Goal: Transaction & Acquisition: Purchase product/service

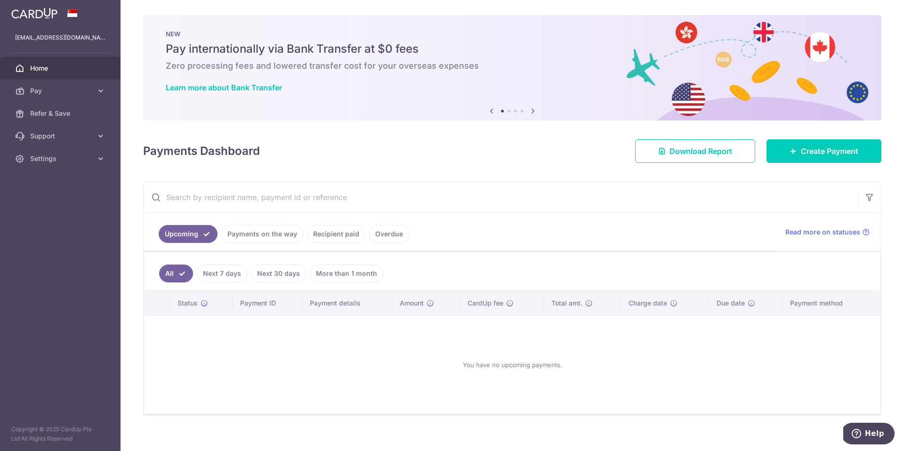
click at [254, 236] on link "Payments on the way" at bounding box center [262, 234] width 82 height 18
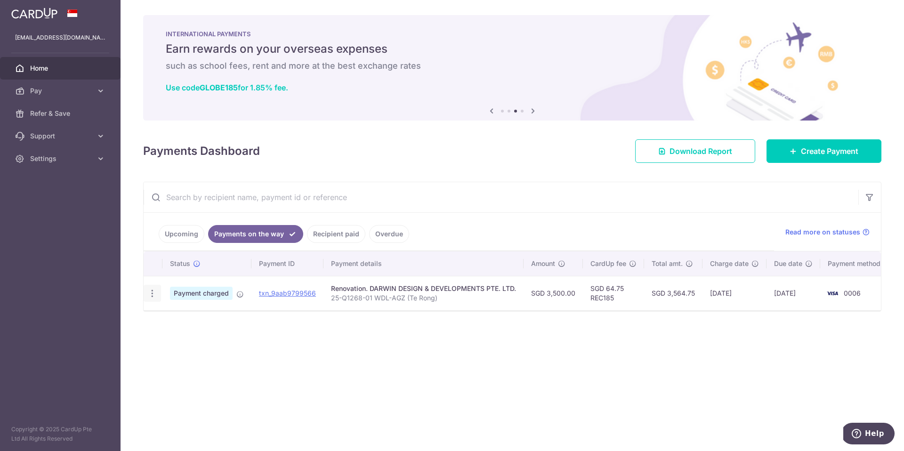
click at [149, 298] on div "PDF Receipt" at bounding box center [152, 293] width 17 height 17
click at [153, 291] on icon "button" at bounding box center [152, 294] width 10 height 10
click at [130, 291] on div "× Pause Schedule Pause all future payments in this series Pause just this one p…" at bounding box center [512, 225] width 783 height 451
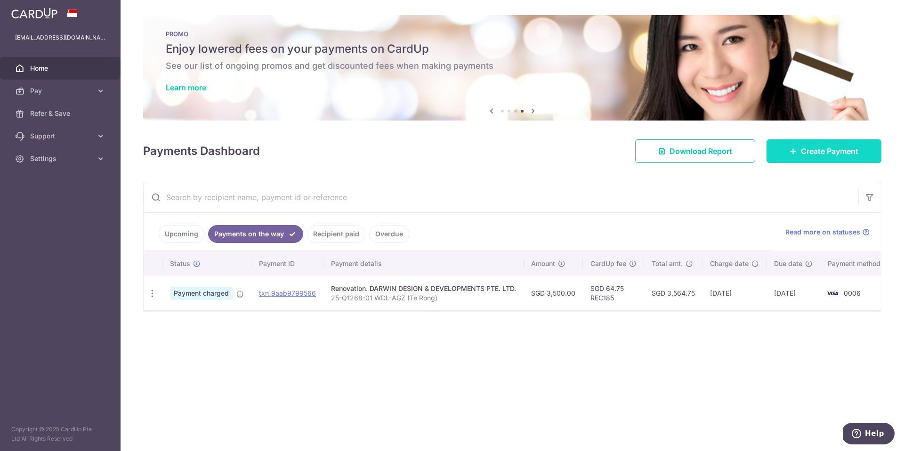
click at [801, 153] on span "Create Payment" at bounding box center [829, 150] width 57 height 11
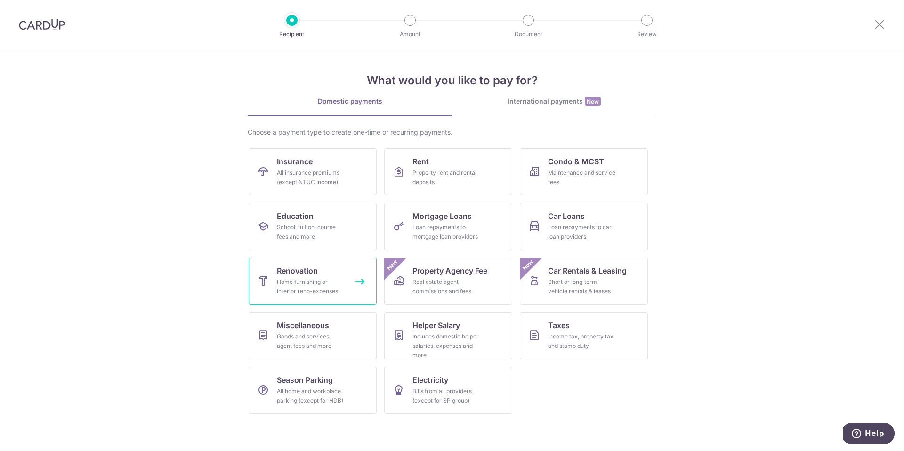
click at [309, 279] on div "Home furnishing or interior reno-expenses" at bounding box center [311, 286] width 68 height 19
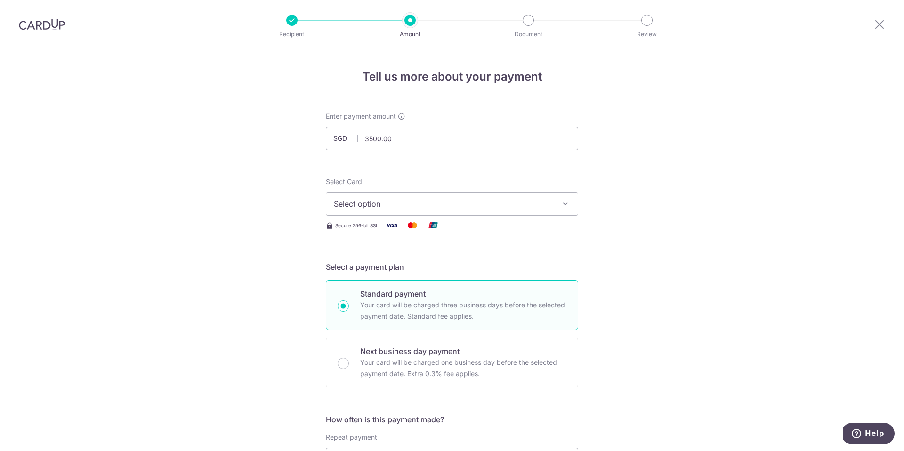
click at [419, 197] on button "Select option" at bounding box center [452, 204] width 252 height 24
type input "3,500.00"
click at [416, 272] on span "**** 0006" at bounding box center [452, 271] width 236 height 11
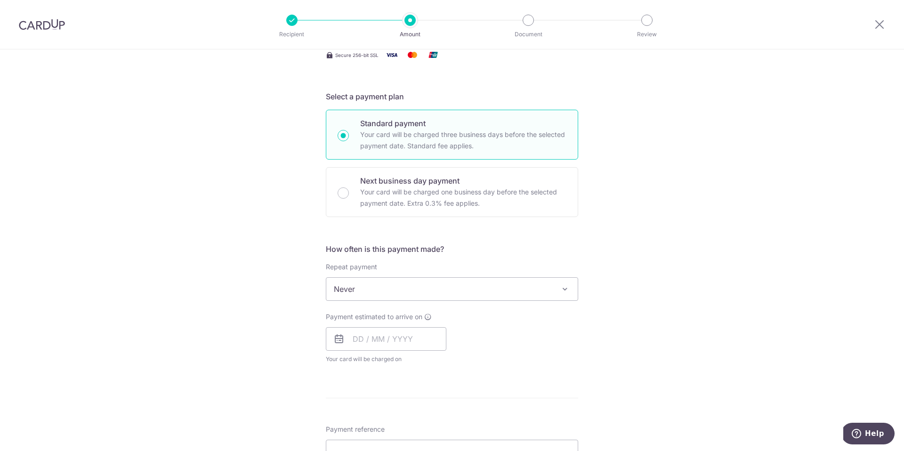
scroll to position [177, 0]
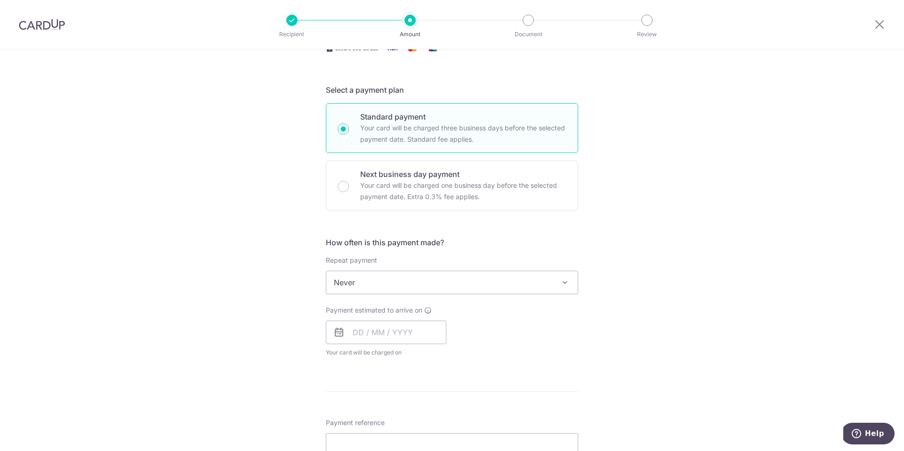
click at [419, 274] on span "Never" at bounding box center [451, 282] width 251 height 23
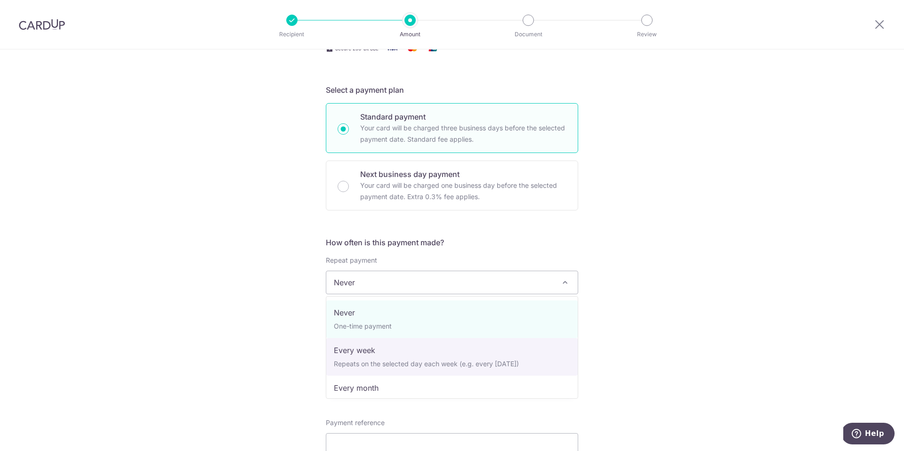
select select "2"
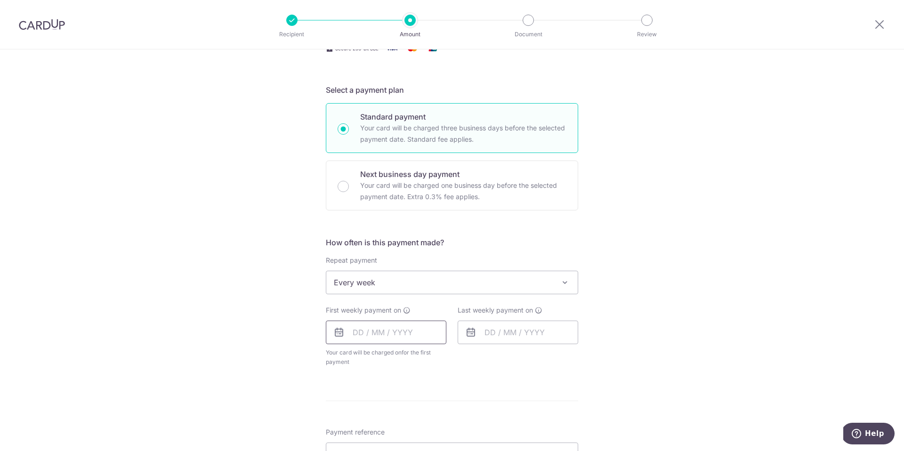
click at [409, 326] on input "text" at bounding box center [386, 333] width 121 height 24
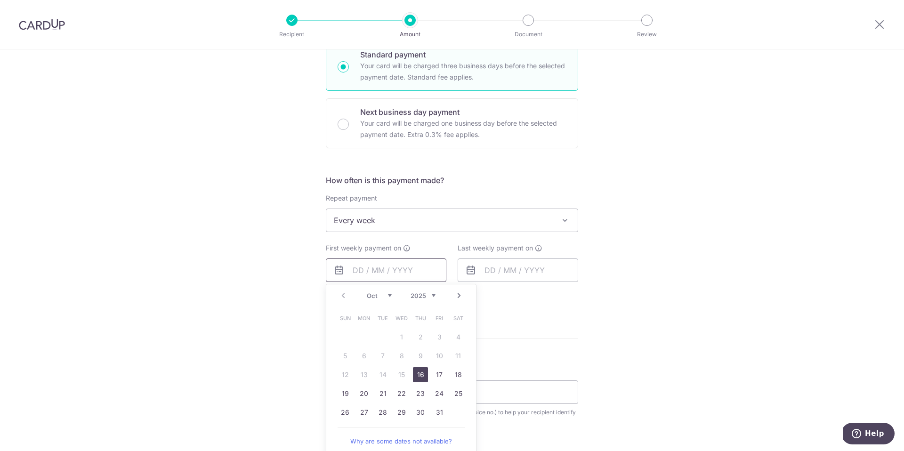
scroll to position [245, 0]
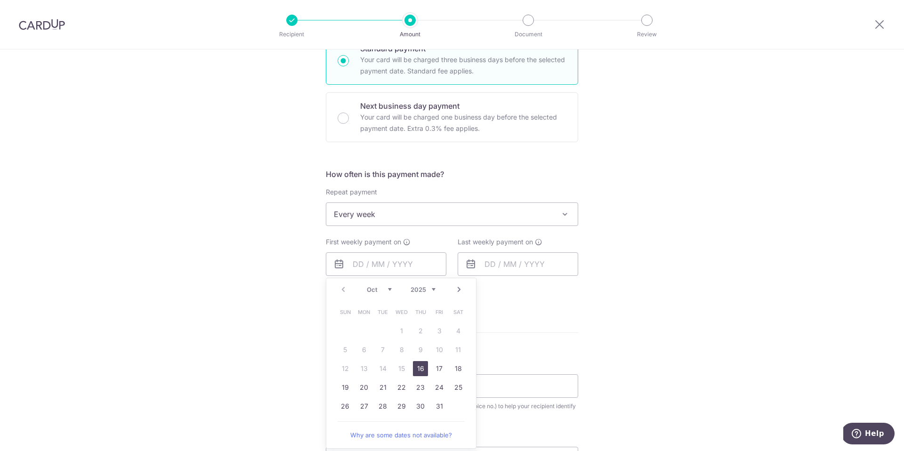
click at [425, 366] on link "16" at bounding box center [420, 368] width 15 height 15
type input "16/10/2025"
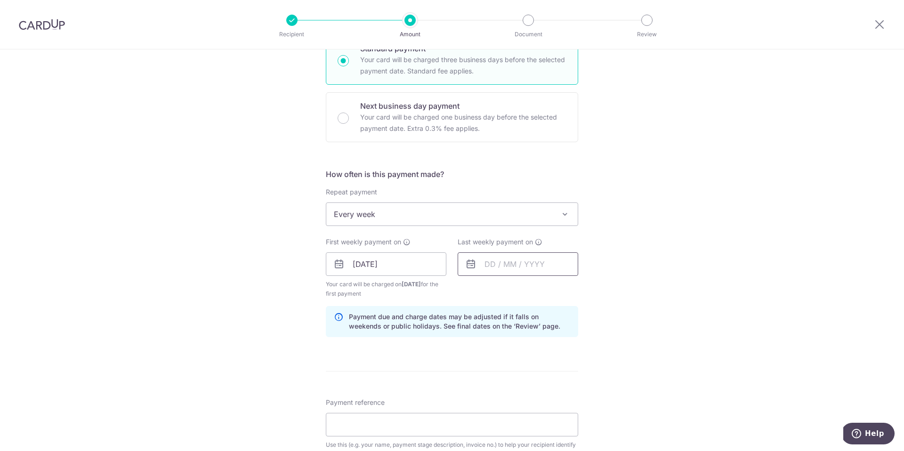
click at [514, 263] on input "text" at bounding box center [518, 264] width 121 height 24
click at [556, 386] on link "23" at bounding box center [552, 387] width 15 height 15
type input "23/10/2025"
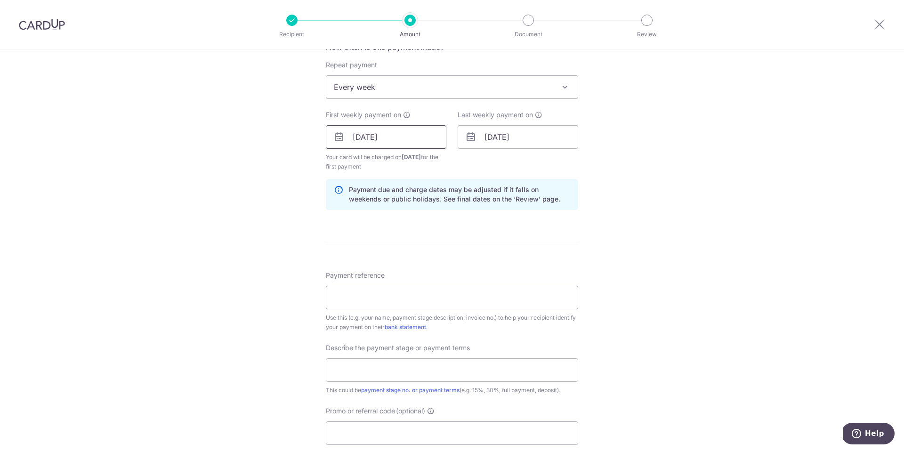
scroll to position [377, 0]
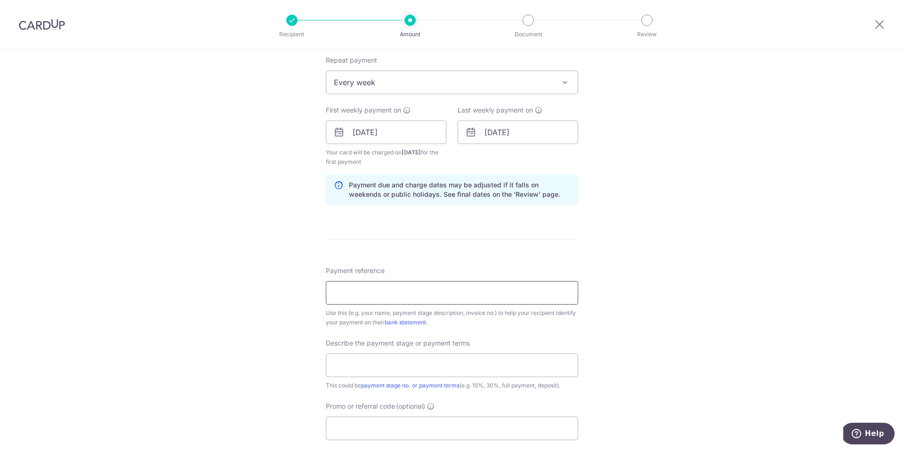
click at [381, 299] on input "Payment reference" at bounding box center [452, 293] width 252 height 24
type input "25-Q1268-01 WDL-AGZ (Te Rong)"
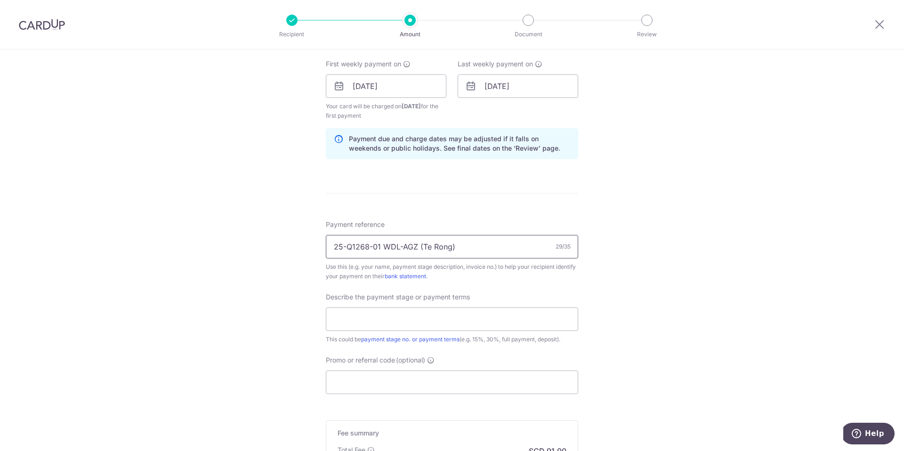
scroll to position [432, 0]
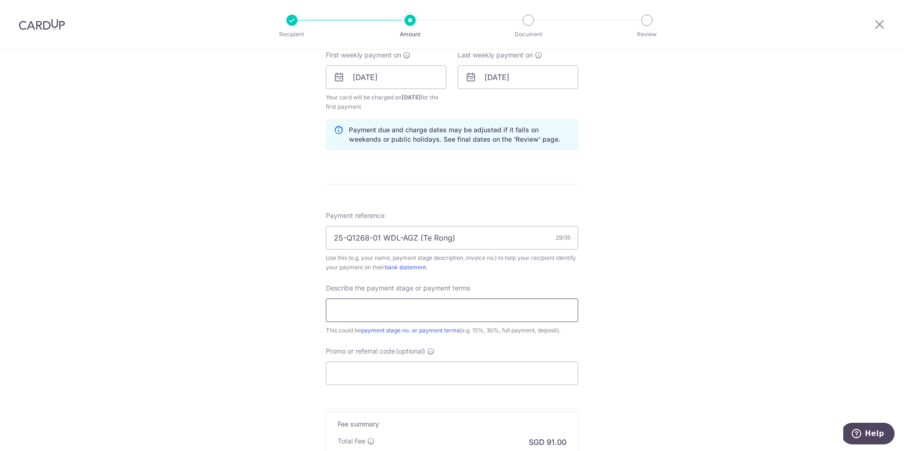
click at [393, 307] on input "text" at bounding box center [452, 311] width 252 height 24
type input "45% Contract sum"
click at [400, 372] on input "Promo or referral code (optional)" at bounding box center [452, 374] width 252 height 24
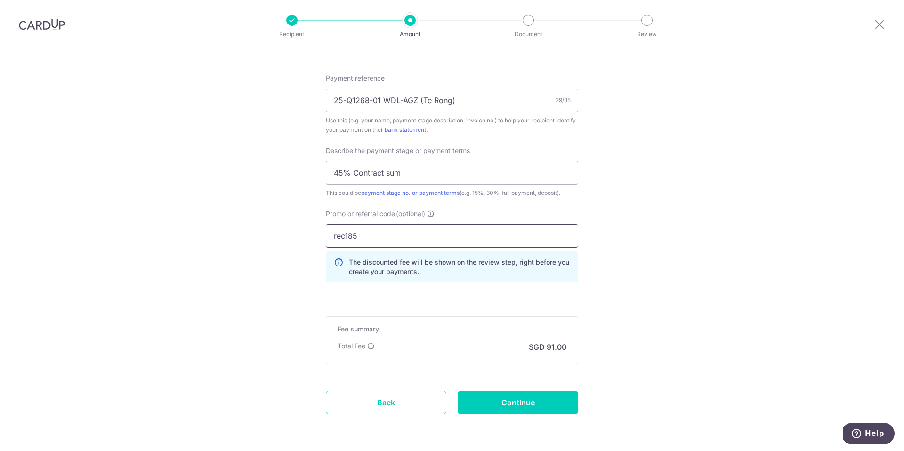
scroll to position [604, 0]
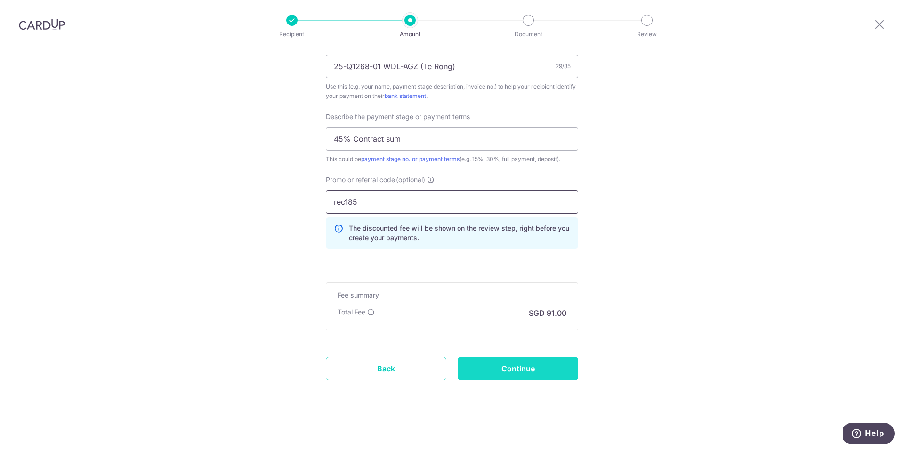
type input "rec185"
click at [528, 372] on input "Continue" at bounding box center [518, 369] width 121 height 24
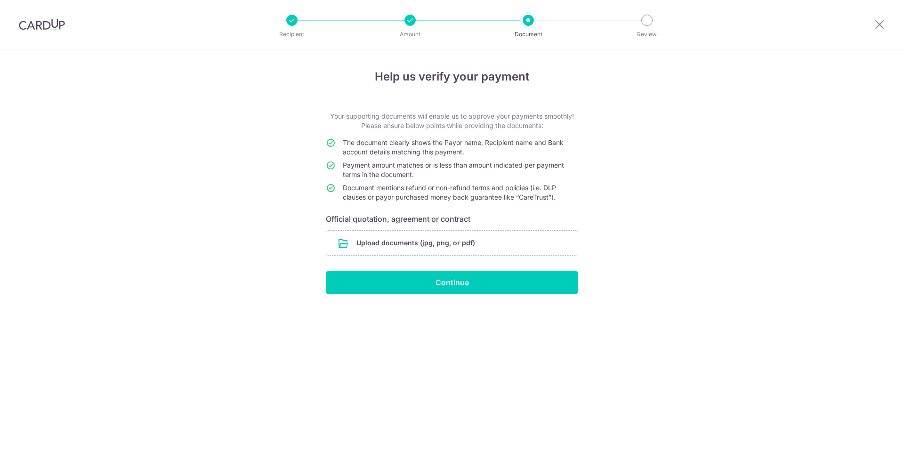
click at [486, 248] on input "file" at bounding box center [451, 243] width 251 height 24
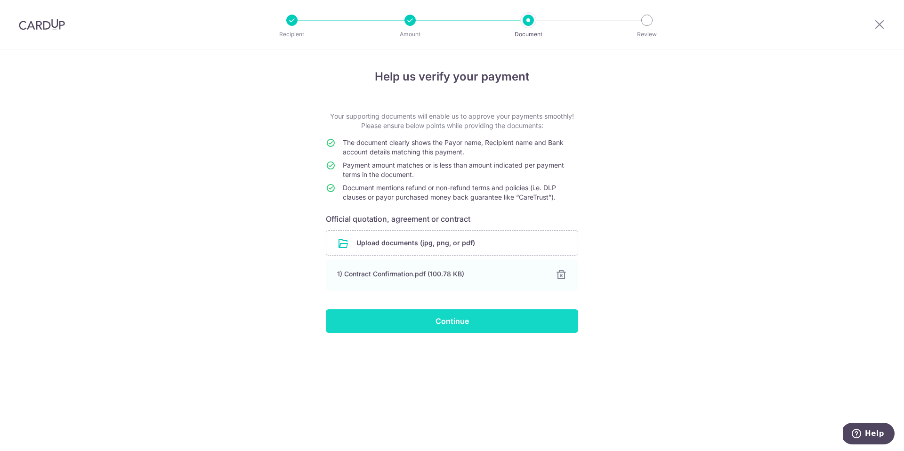
click at [518, 322] on input "Continue" at bounding box center [452, 321] width 252 height 24
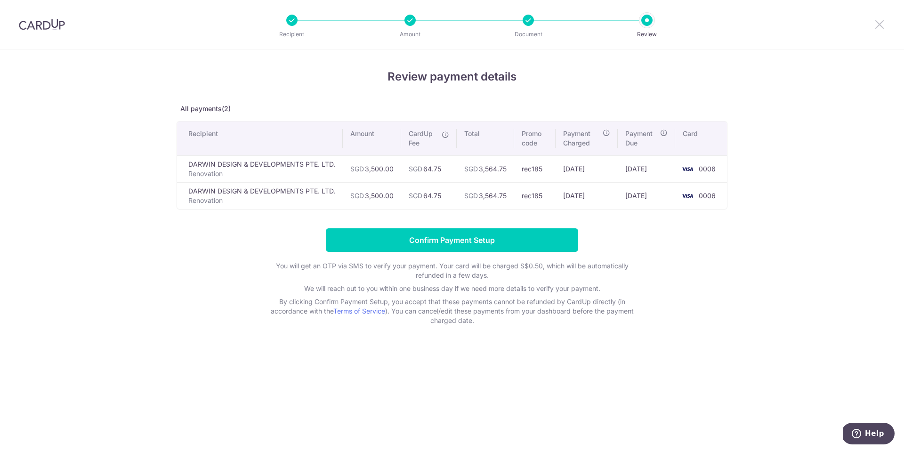
click at [880, 23] on icon at bounding box center [879, 24] width 11 height 12
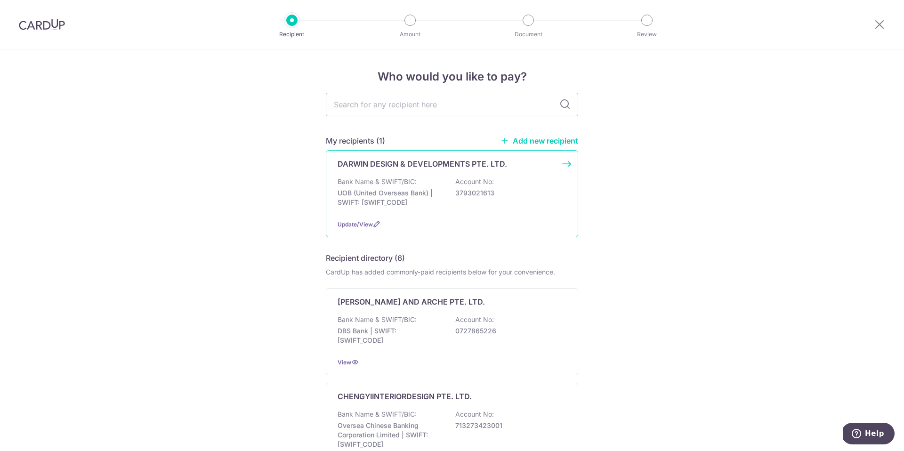
click at [422, 204] on p "UOB (United Overseas Bank) | SWIFT: UOVBSGSGXXX" at bounding box center [390, 197] width 105 height 19
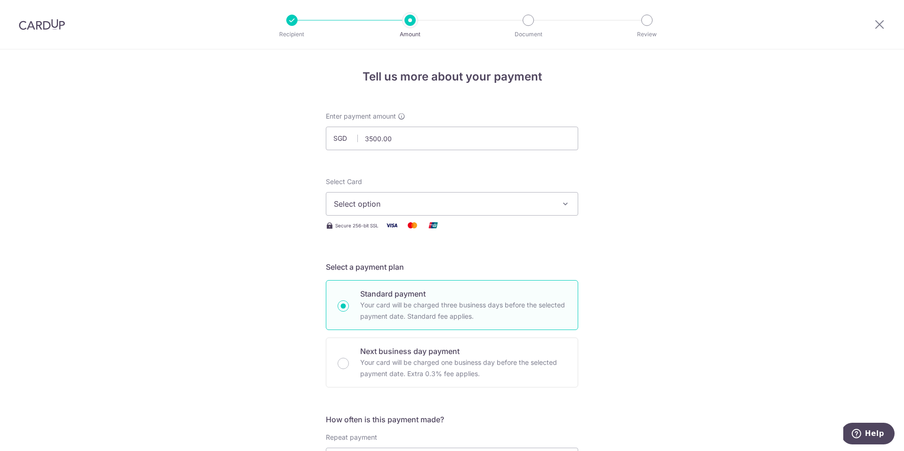
click at [415, 212] on button "Select option" at bounding box center [452, 204] width 252 height 24
type input "3,500.00"
click at [412, 267] on span "**** 0006" at bounding box center [452, 271] width 236 height 11
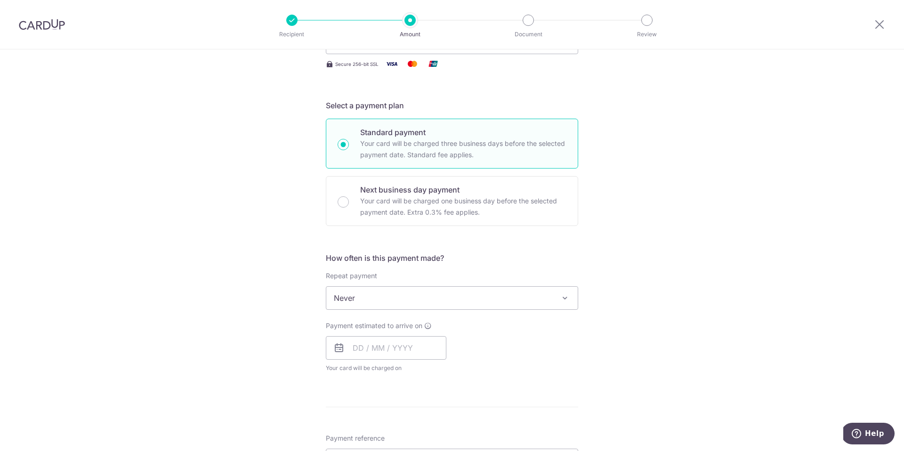
scroll to position [174, 0]
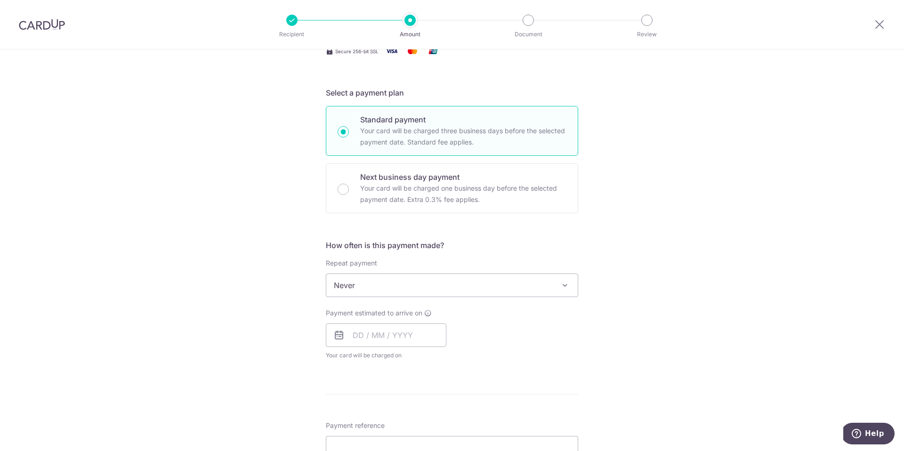
click at [417, 298] on div "How often is this payment made? Repeat payment Never Every week Every month Eve…" at bounding box center [452, 304] width 252 height 128
click at [417, 290] on span "Never" at bounding box center [451, 285] width 251 height 23
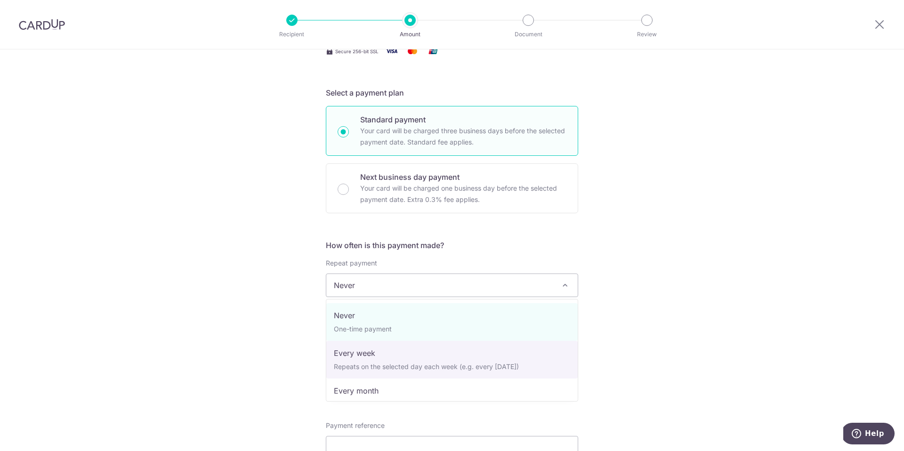
select select "2"
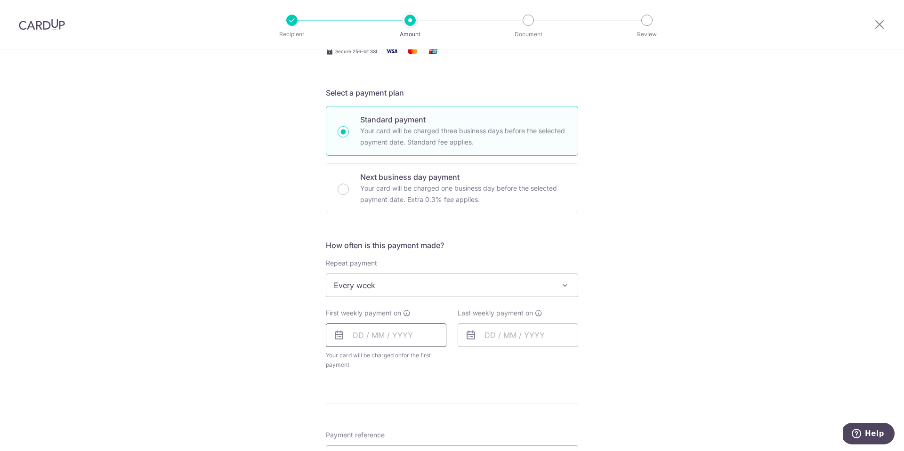
click at [406, 327] on input "text" at bounding box center [386, 335] width 121 height 24
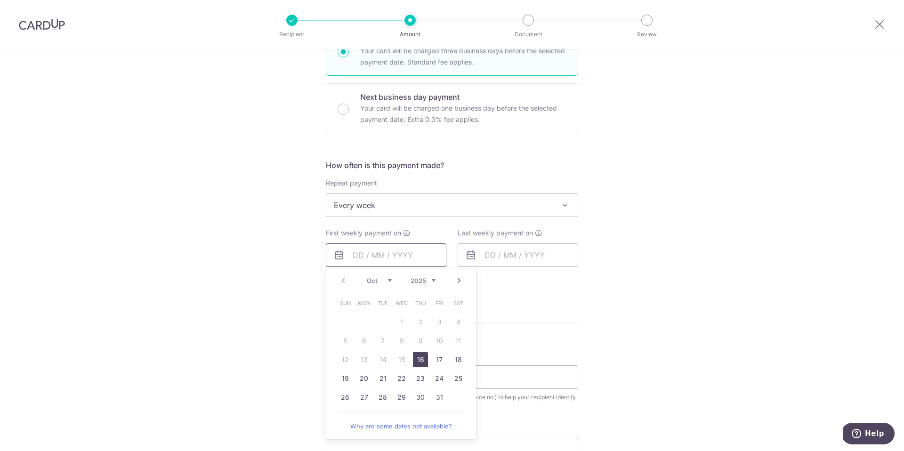
scroll to position [263, 0]
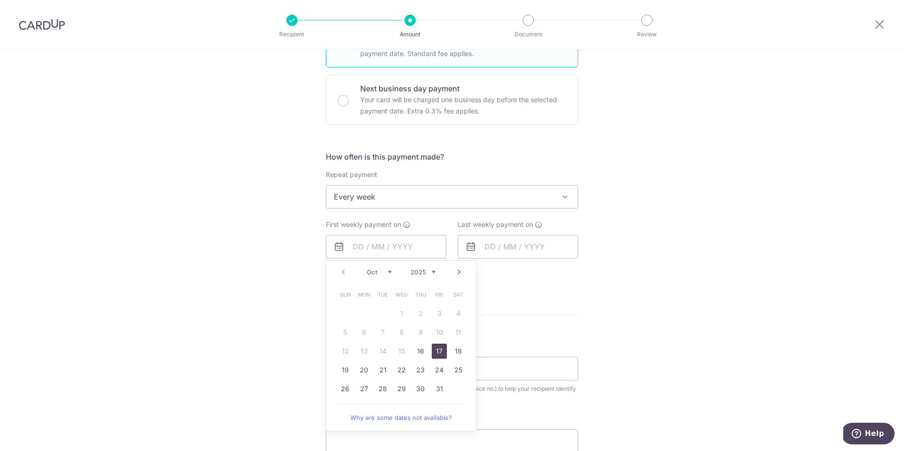
click at [443, 353] on link "17" at bounding box center [439, 351] width 15 height 15
type input "17/10/2025"
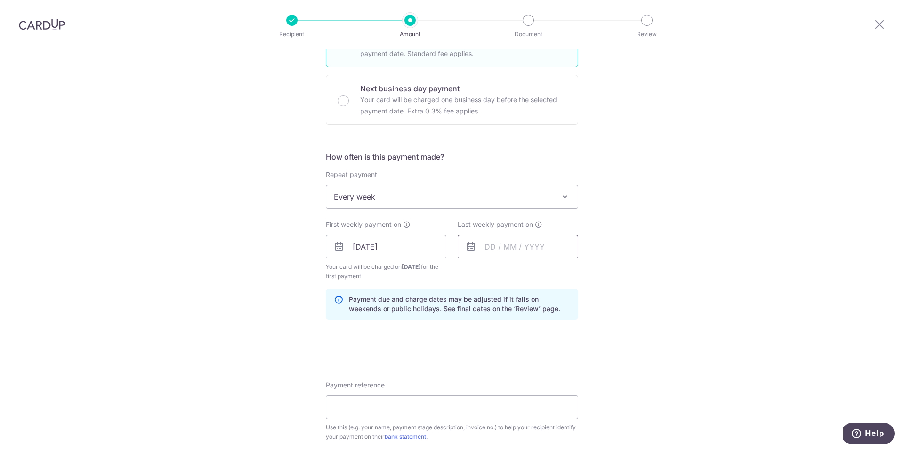
click at [506, 253] on input "text" at bounding box center [518, 247] width 121 height 24
click at [572, 352] on link "17" at bounding box center [571, 351] width 15 height 15
type input "17/10/2025"
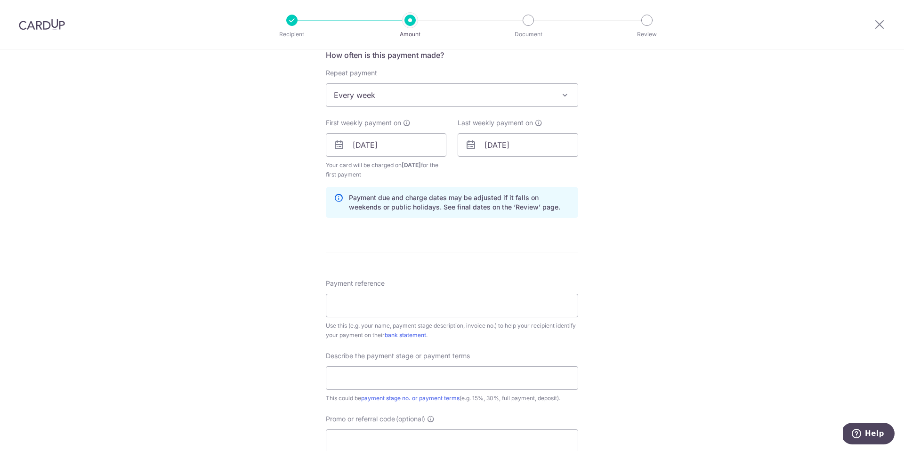
scroll to position [388, 0]
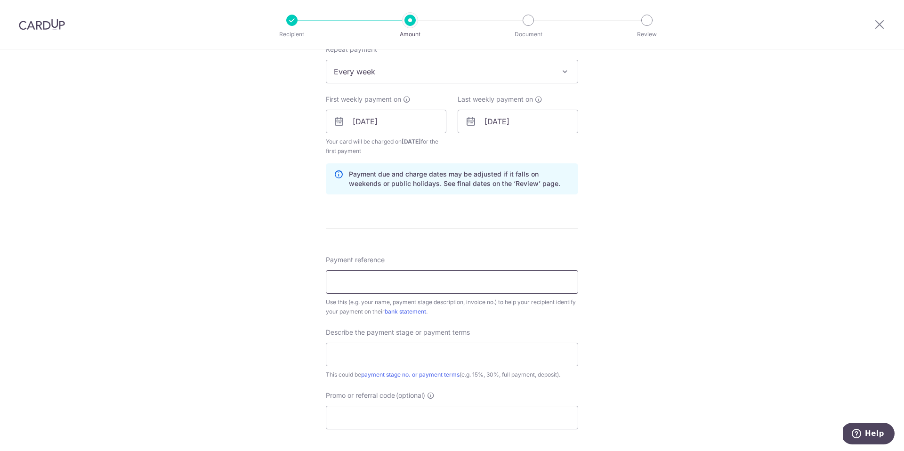
click at [467, 276] on input "Payment reference" at bounding box center [452, 282] width 252 height 24
type input "25-Q1268-01 WDL-AGZ (Te Rong)"
click at [414, 363] on input "text" at bounding box center [452, 355] width 252 height 24
type input "45% Contract sum"
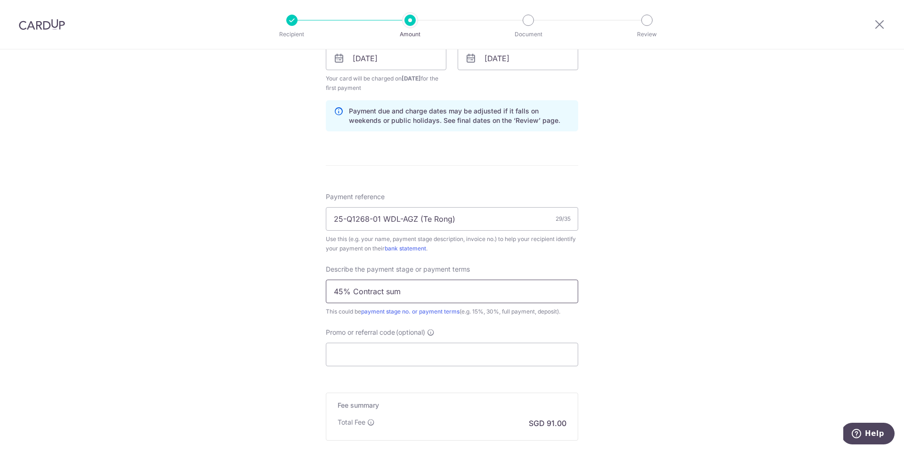
scroll to position [460, 0]
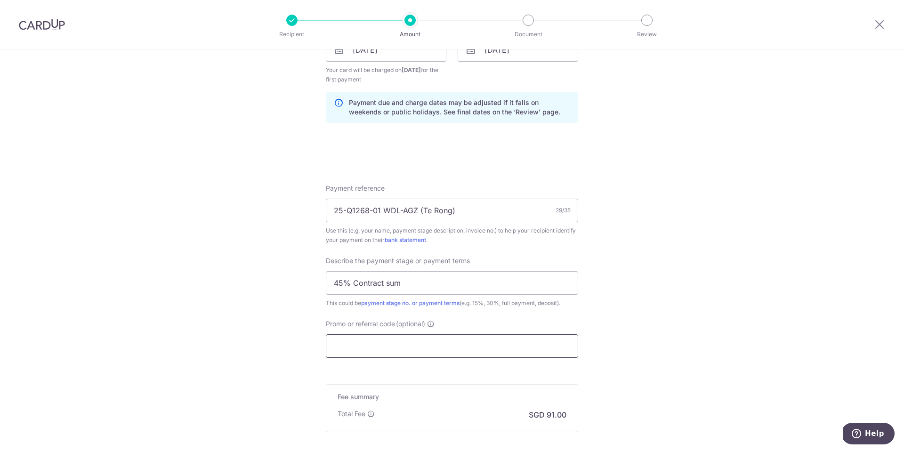
click at [400, 347] on input "Promo or referral code (optional)" at bounding box center [452, 346] width 252 height 24
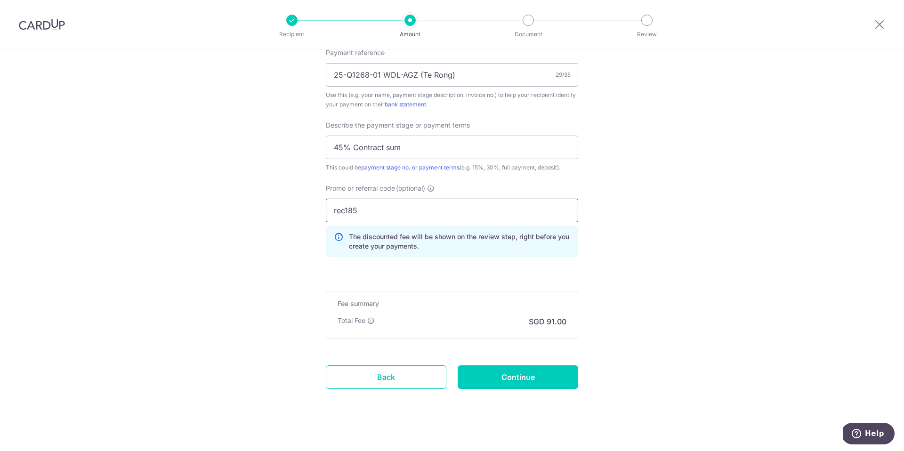
scroll to position [604, 0]
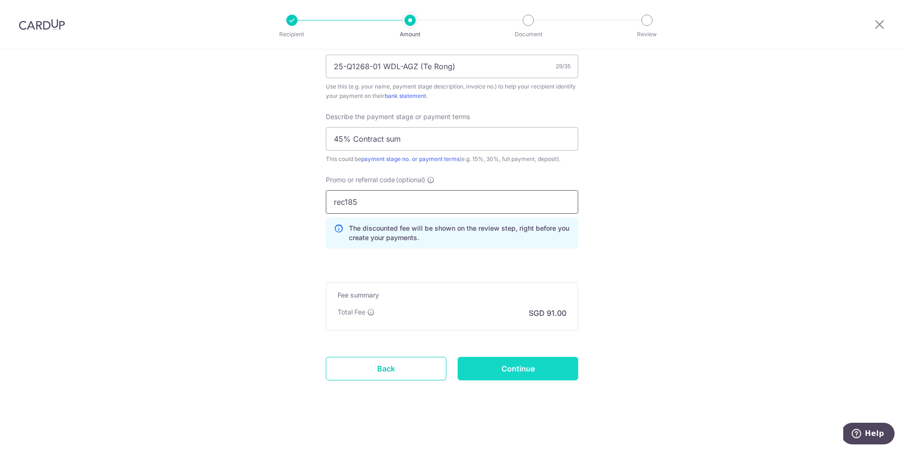
type input "rec185"
click at [518, 380] on input "Continue" at bounding box center [518, 369] width 121 height 24
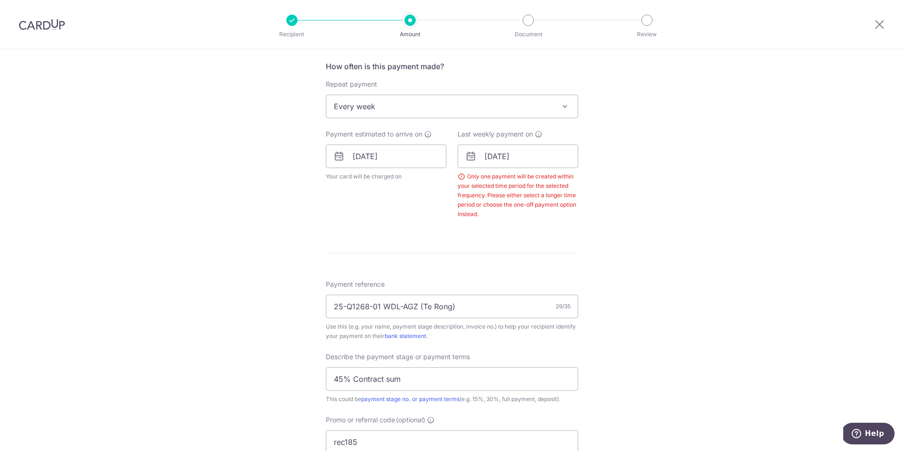
scroll to position [353, 0]
click at [522, 159] on input "[DATE]" at bounding box center [518, 157] width 121 height 24
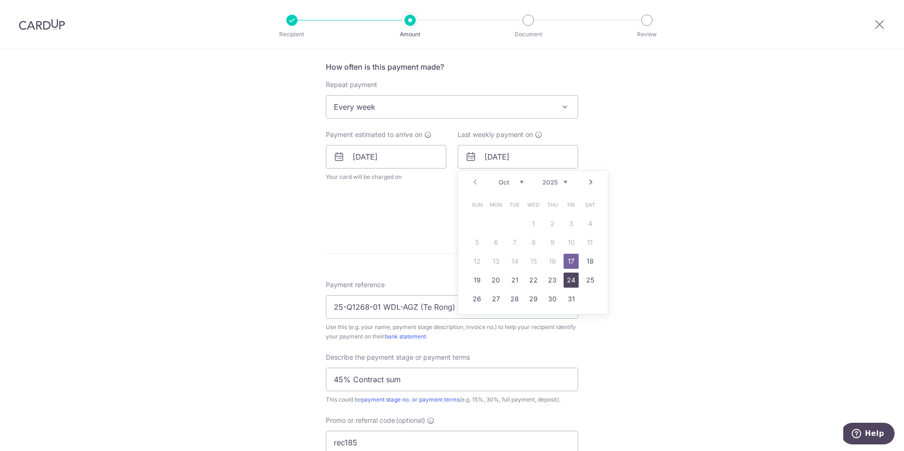
click at [569, 277] on link "24" at bounding box center [571, 280] width 15 height 15
type input "24/10/2025"
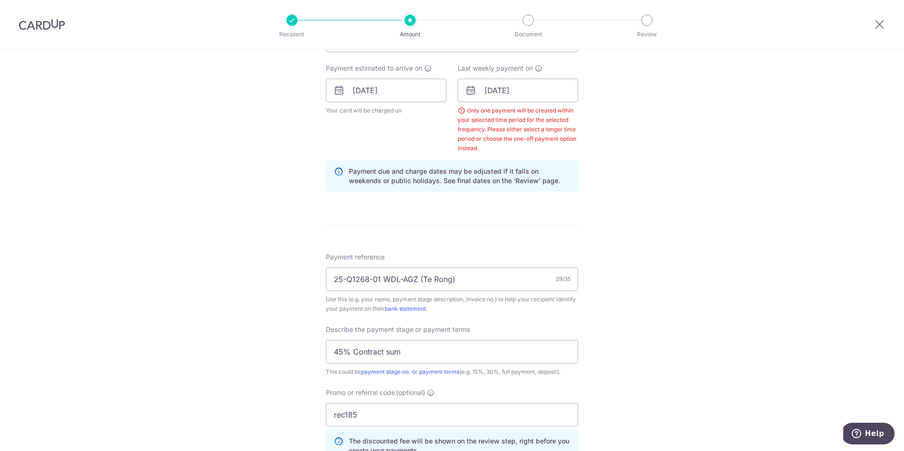
scroll to position [420, 0]
click at [498, 88] on input "24/10/2025" at bounding box center [518, 90] width 121 height 24
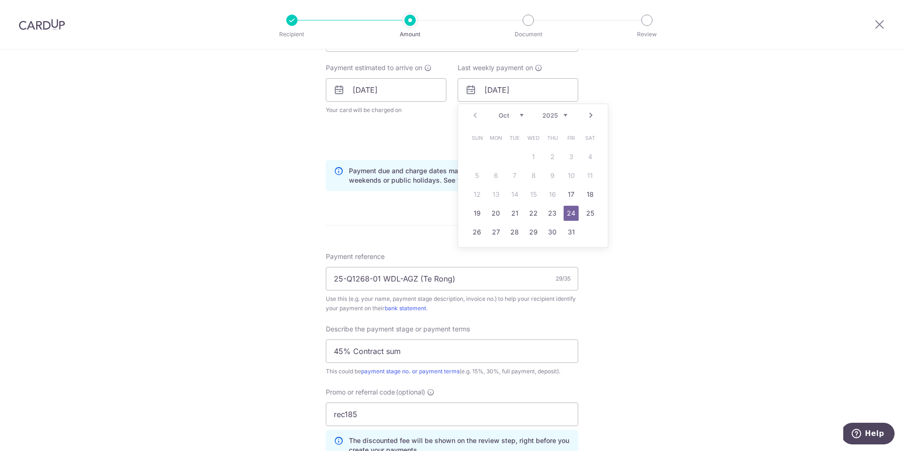
click at [571, 215] on link "24" at bounding box center [571, 213] width 15 height 15
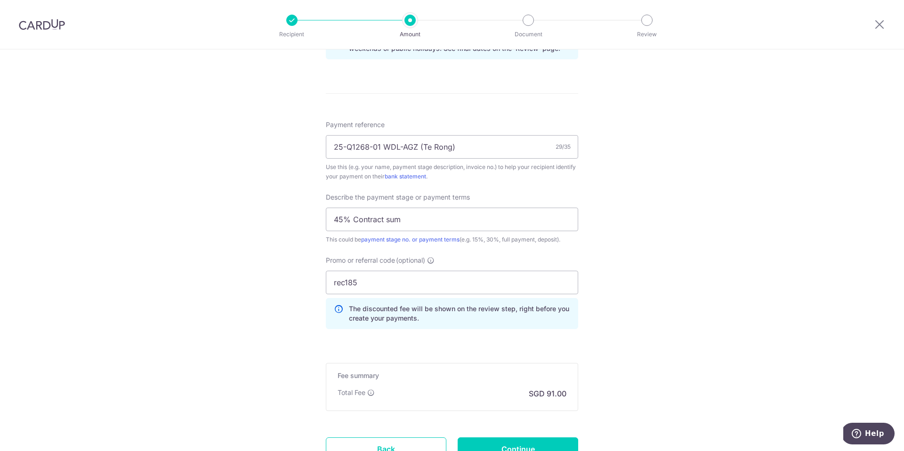
scroll to position [632, 0]
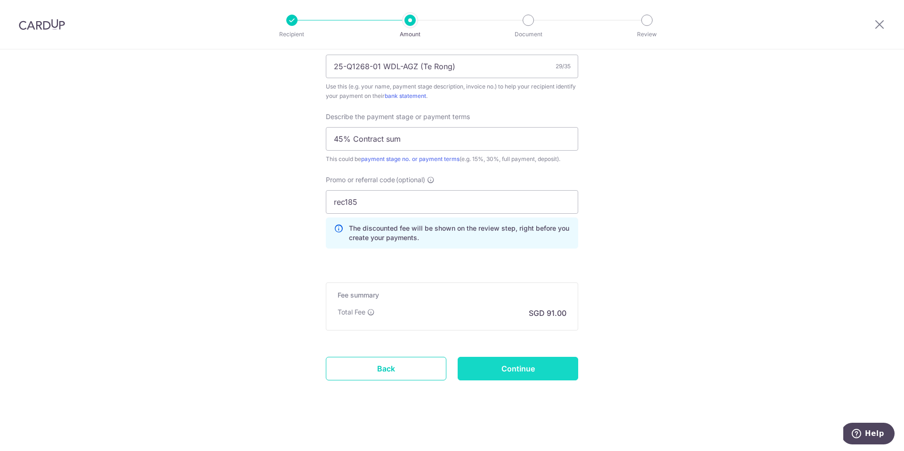
click at [546, 367] on input "Continue" at bounding box center [518, 369] width 121 height 24
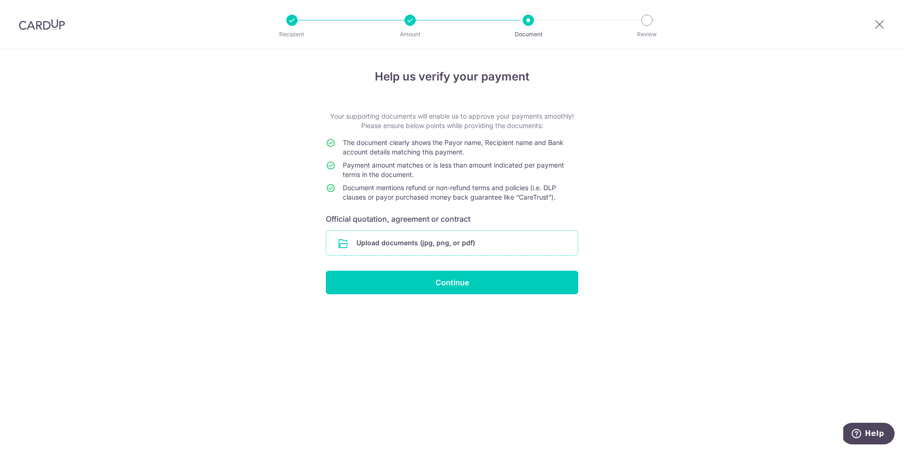
click at [506, 245] on input "file" at bounding box center [451, 243] width 251 height 24
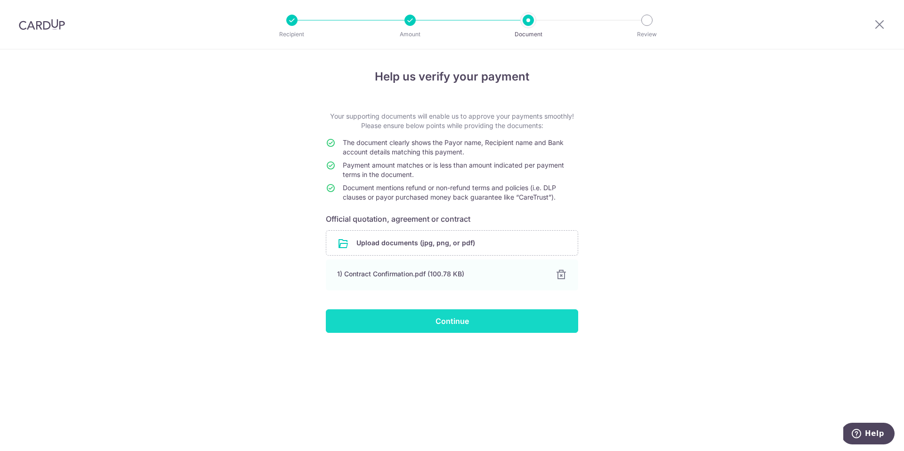
click at [516, 324] on input "Continue" at bounding box center [452, 321] width 252 height 24
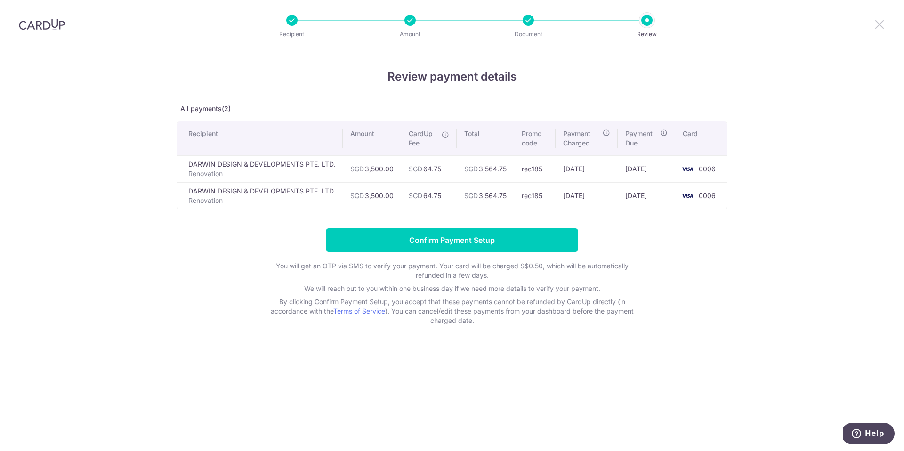
click at [879, 22] on icon at bounding box center [879, 24] width 11 height 12
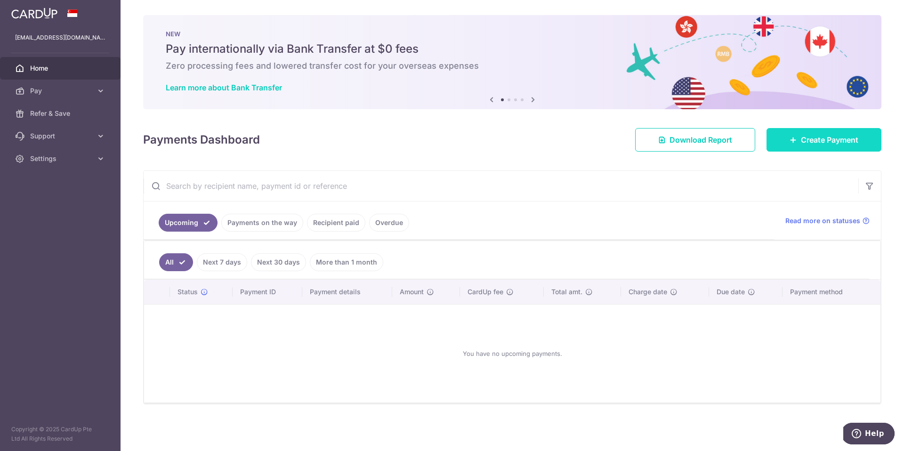
click at [794, 143] on icon at bounding box center [794, 140] width 8 height 8
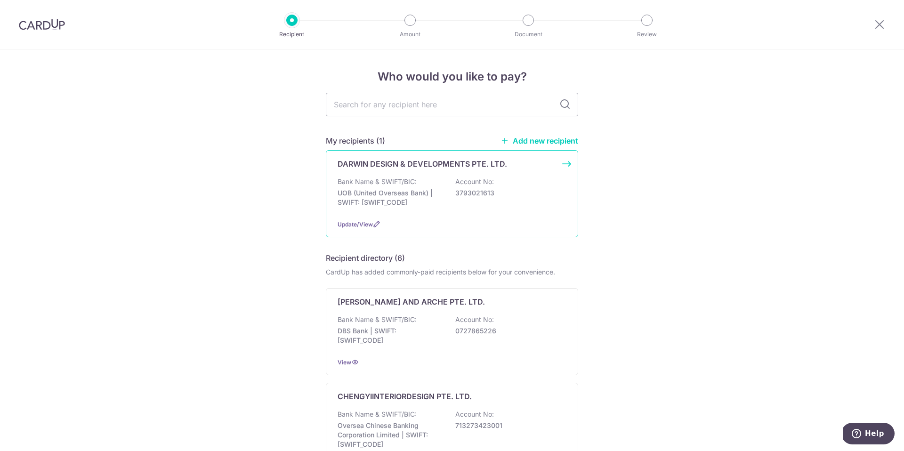
click at [379, 210] on div "Bank Name & SWIFT/BIC: UOB (United Overseas Bank) | SWIFT: [SWIFT_CODE] Account…" at bounding box center [452, 194] width 229 height 35
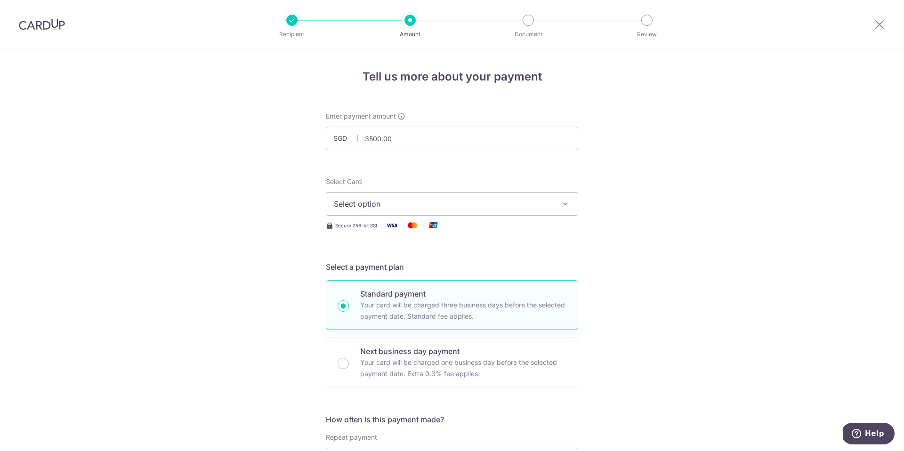
type input "3,500.00"
click at [391, 206] on span "Select option" at bounding box center [443, 203] width 219 height 11
click at [392, 273] on span "**** 0006" at bounding box center [374, 271] width 36 height 11
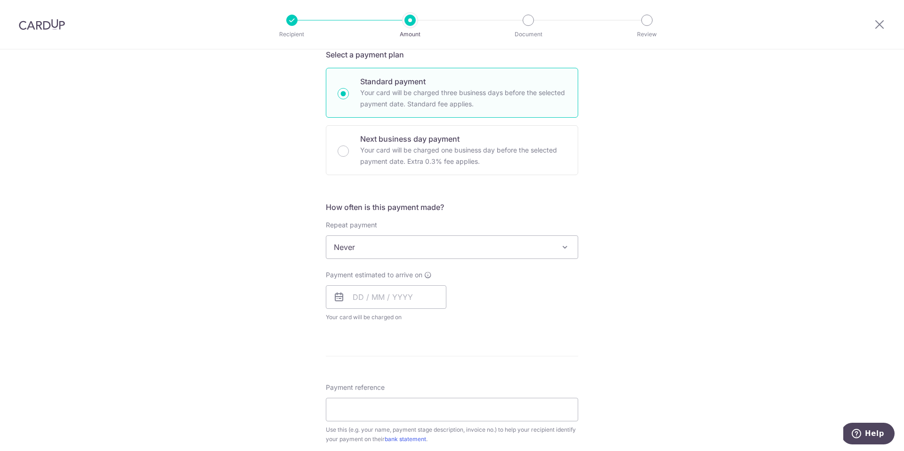
scroll to position [216, 0]
click at [394, 244] on span "Never" at bounding box center [451, 243] width 251 height 23
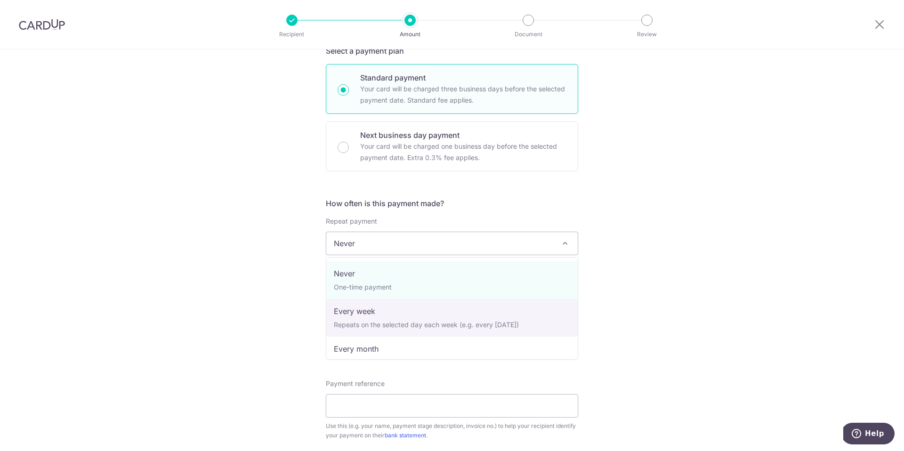
select select "2"
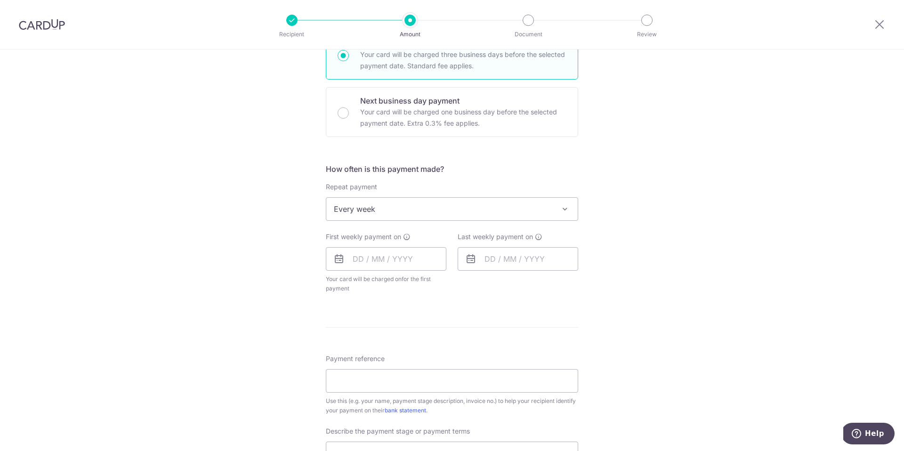
scroll to position [256, 0]
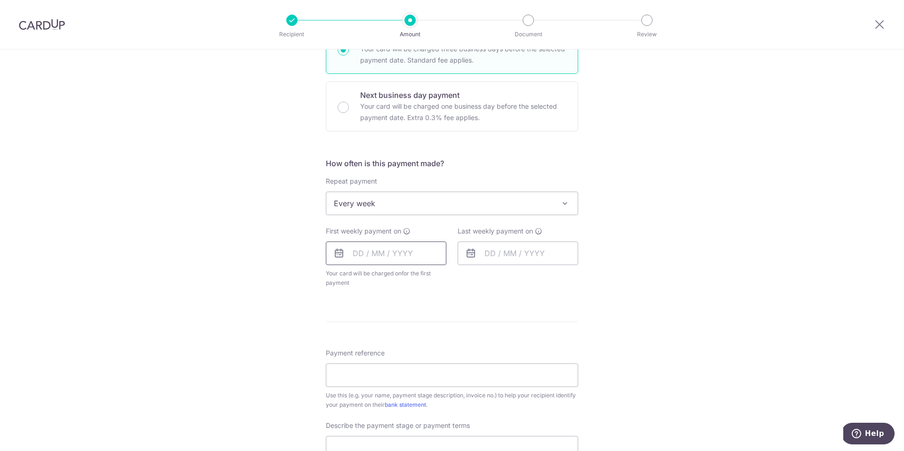
click at [391, 251] on input "text" at bounding box center [386, 254] width 121 height 24
click at [423, 363] on link "16" at bounding box center [420, 357] width 15 height 15
type input "16/10/2025"
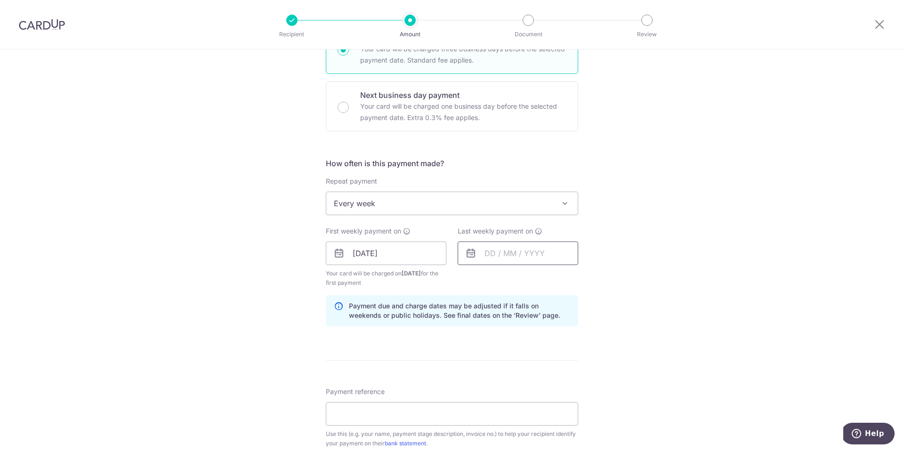
click at [508, 249] on input "text" at bounding box center [518, 254] width 121 height 24
click at [551, 380] on link "23" at bounding box center [552, 376] width 15 height 15
type input "23/10/2025"
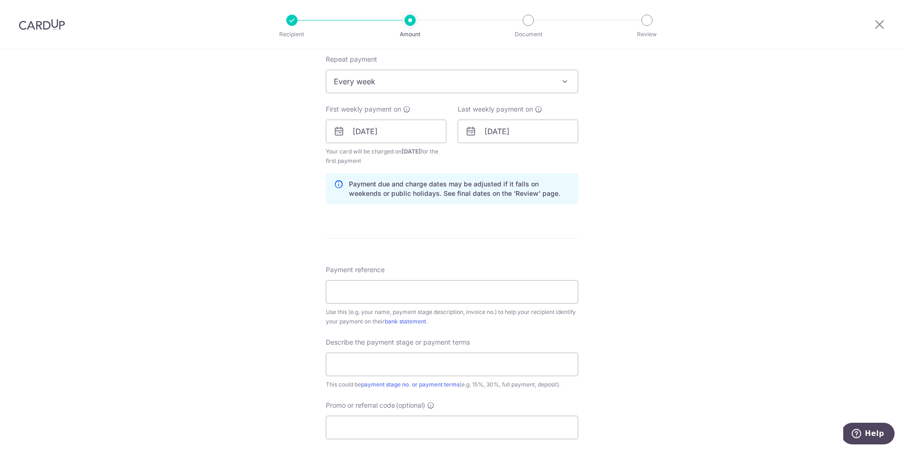
scroll to position [379, 0]
click at [484, 287] on input "Payment reference" at bounding box center [452, 291] width 252 height 24
type input "25-Q1268-01 WDL-AGZ (Te Rong)"
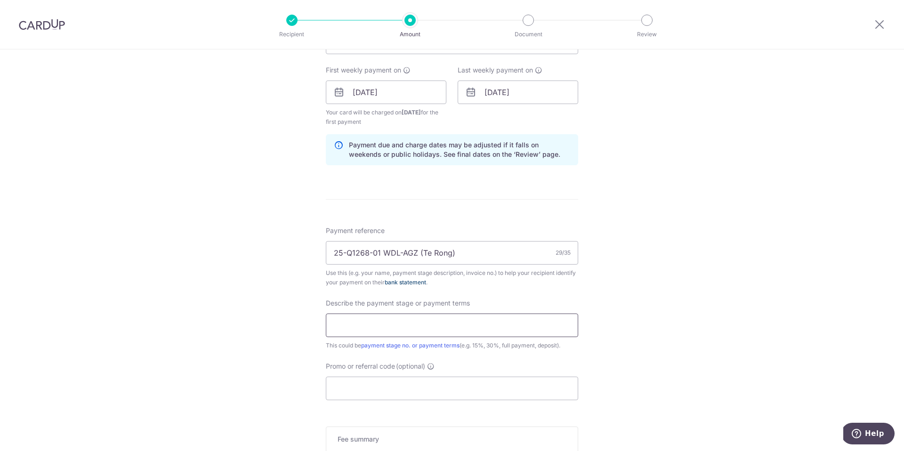
click at [448, 322] on input "text" at bounding box center [452, 326] width 252 height 24
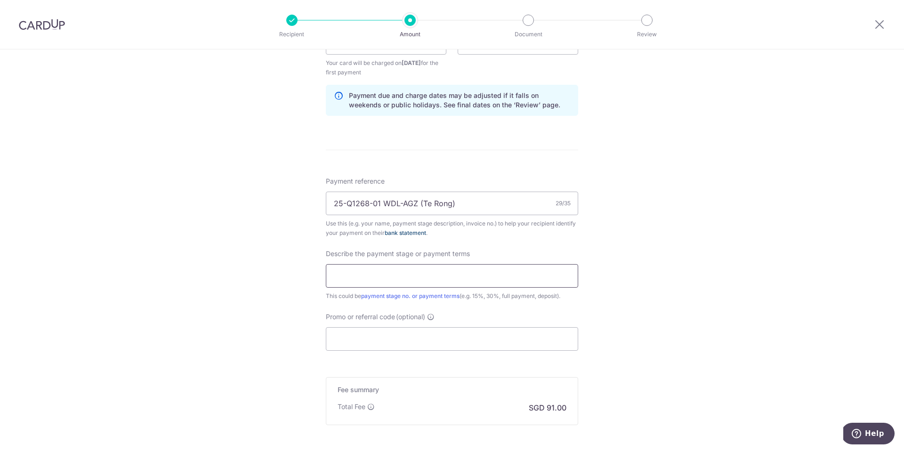
scroll to position [476, 0]
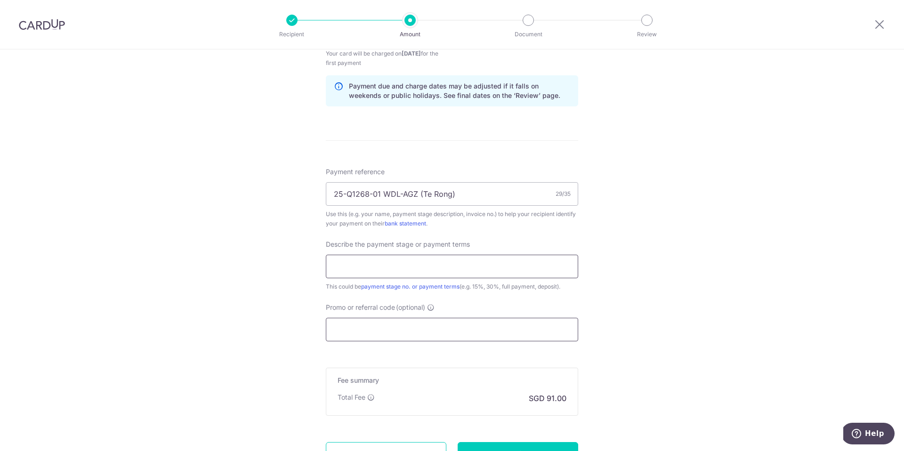
type input "45% Contract sum"
click at [431, 323] on input "Promo or referral code (optional)" at bounding box center [452, 330] width 252 height 24
click at [430, 335] on input "Promo or referral code (optional)" at bounding box center [452, 330] width 252 height 24
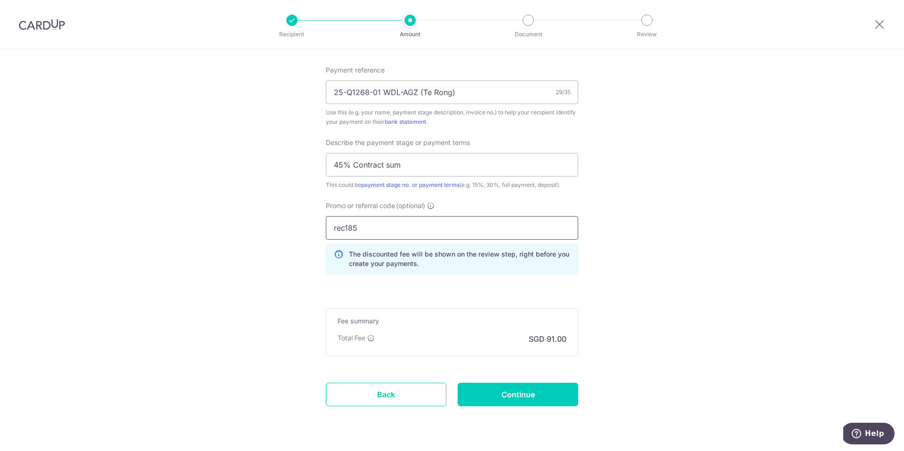
scroll to position [604, 0]
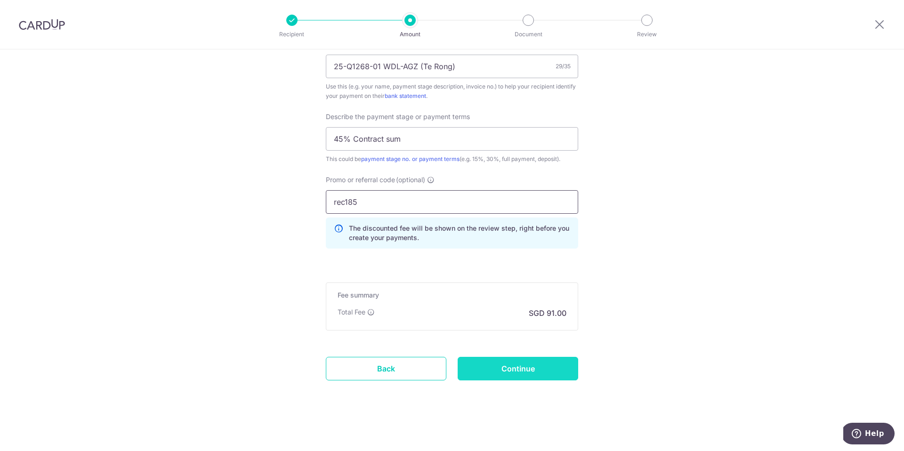
type input "rec185"
click at [512, 364] on input "Continue" at bounding box center [518, 369] width 121 height 24
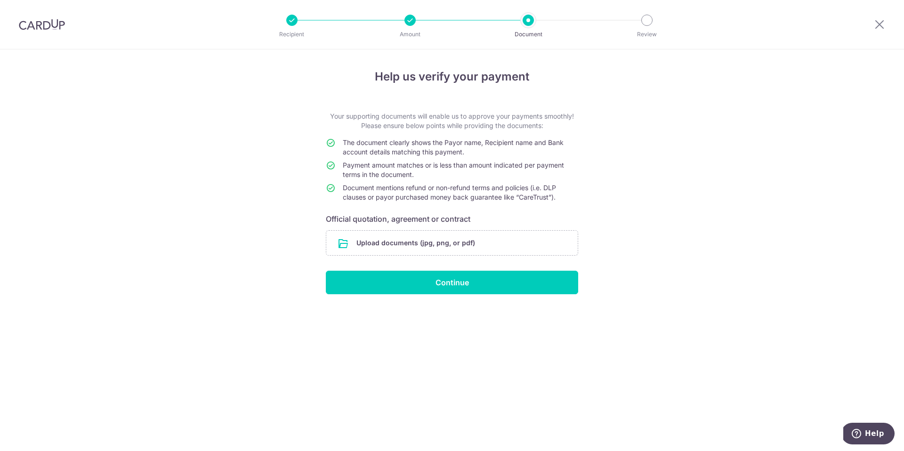
click at [487, 247] on input "file" at bounding box center [451, 243] width 251 height 24
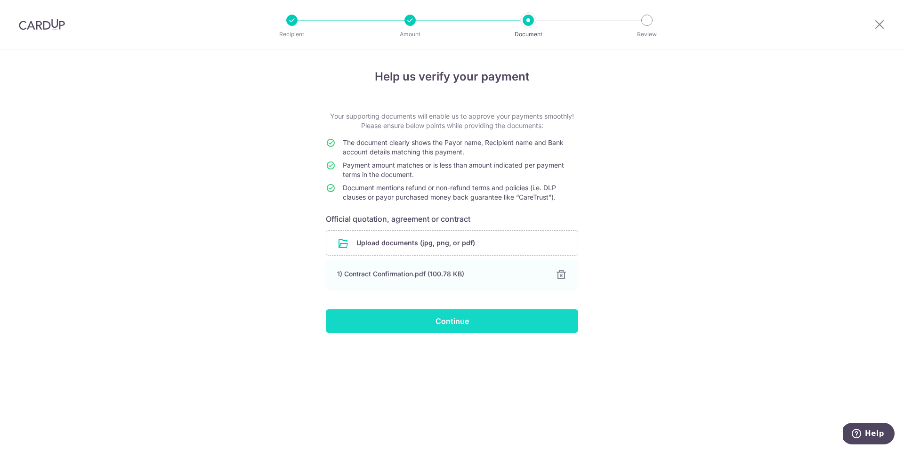
click at [462, 319] on input "Continue" at bounding box center [452, 321] width 252 height 24
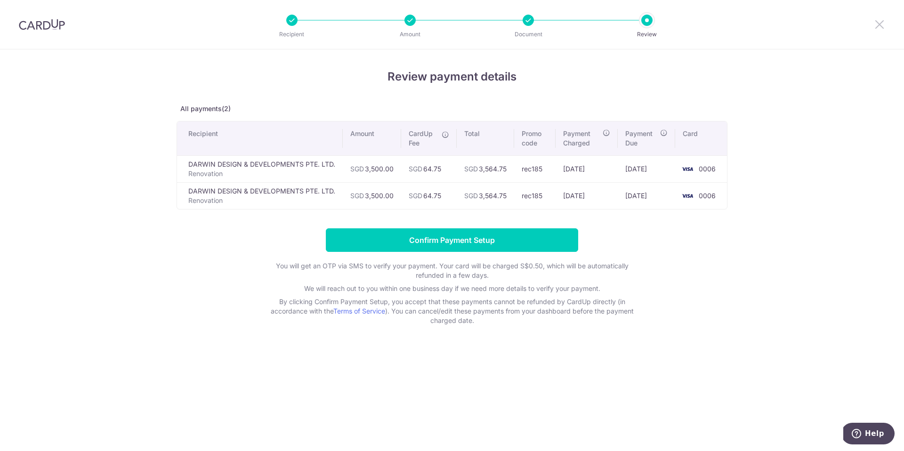
click at [882, 23] on icon at bounding box center [879, 24] width 11 height 12
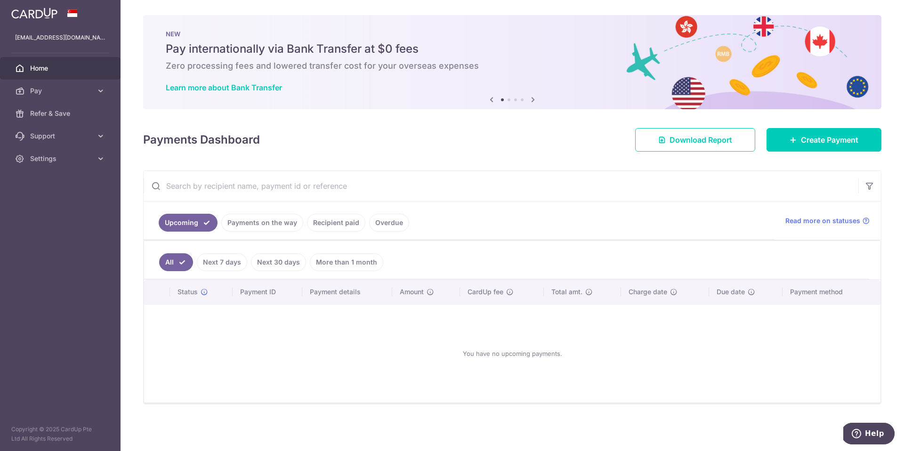
click at [249, 228] on link "Payments on the way" at bounding box center [262, 223] width 82 height 18
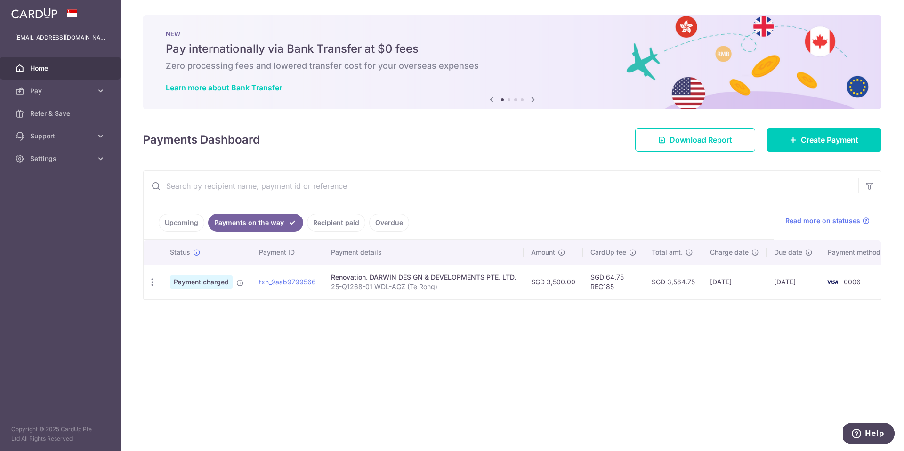
click at [317, 226] on link "Recipient paid" at bounding box center [336, 223] width 58 height 18
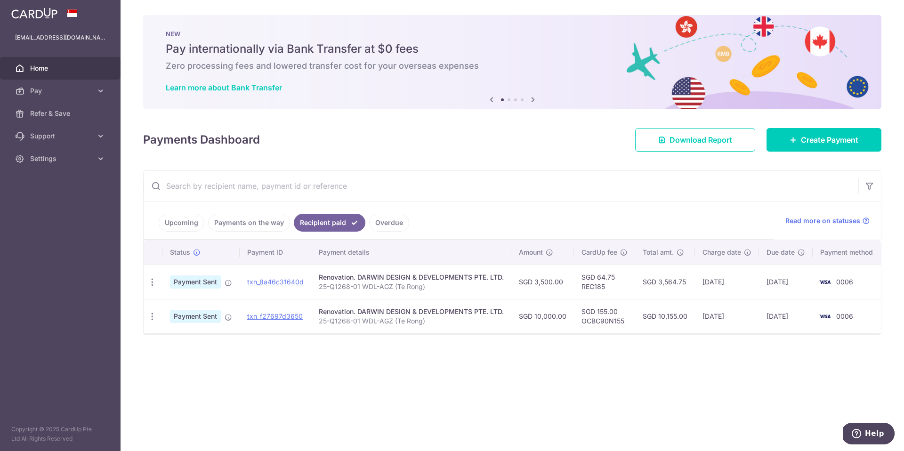
click at [275, 229] on link "Payments on the way" at bounding box center [249, 223] width 82 height 18
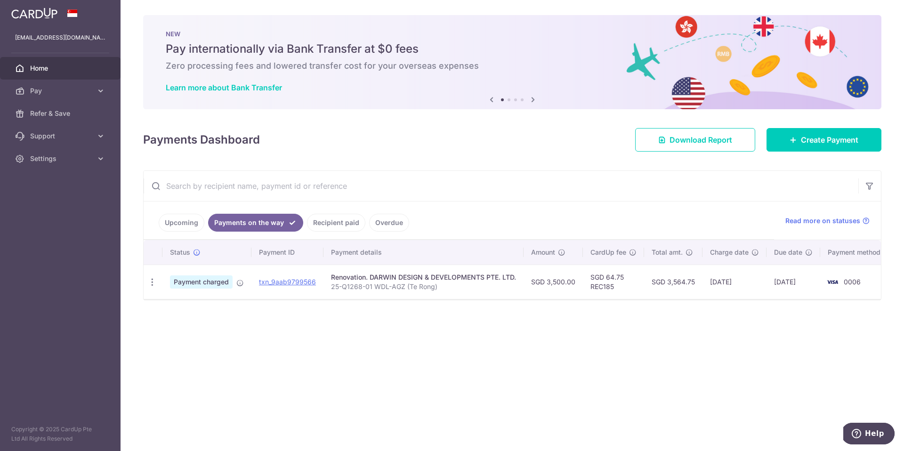
click at [193, 228] on link "Upcoming" at bounding box center [182, 223] width 46 height 18
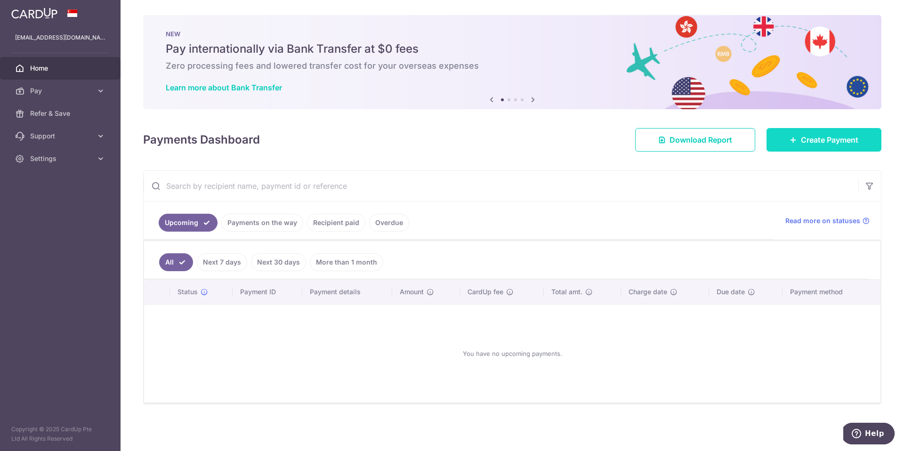
click at [805, 138] on span "Create Payment" at bounding box center [829, 139] width 57 height 11
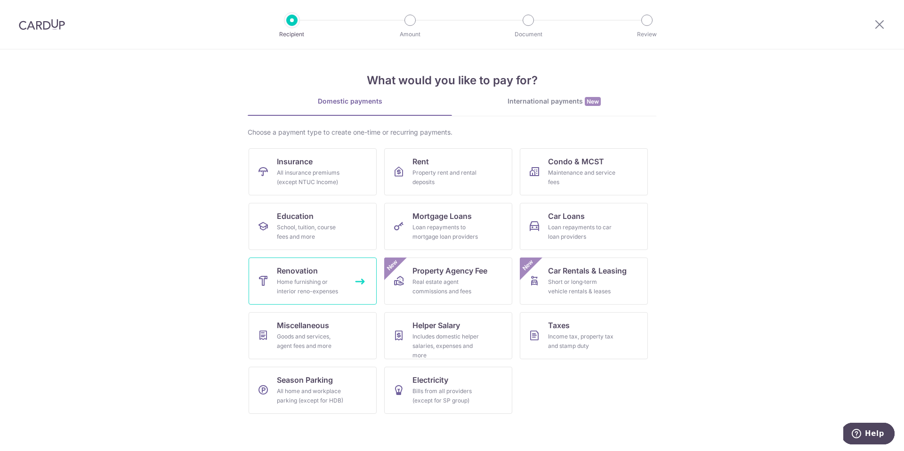
click at [293, 285] on div "Home furnishing or interior reno-expenses" at bounding box center [311, 286] width 68 height 19
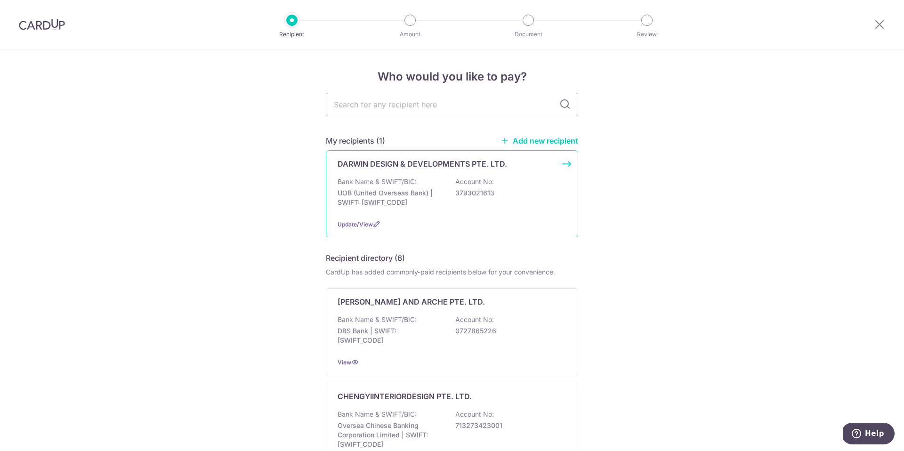
click at [430, 178] on div "Bank Name & SWIFT/BIC: UOB (United Overseas Bank) | SWIFT: [SWIFT_CODE] Account…" at bounding box center [452, 194] width 229 height 35
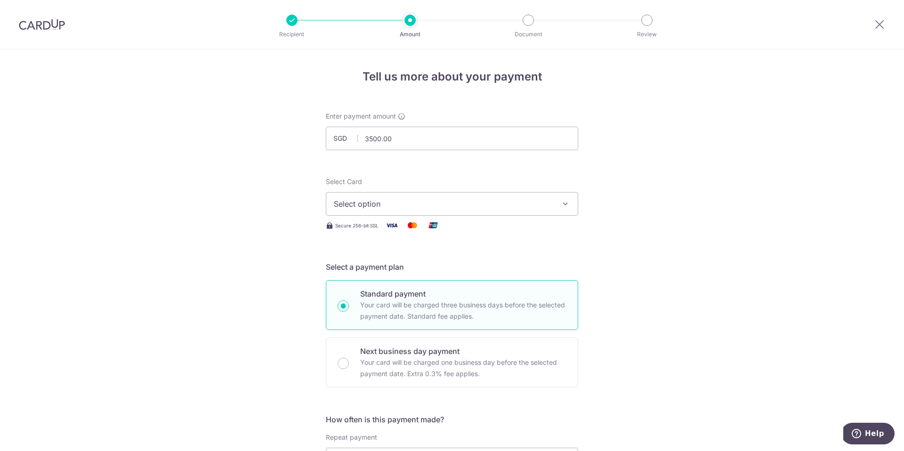
click at [400, 207] on span "Select option" at bounding box center [443, 203] width 219 height 11
type input "3,500.00"
click at [396, 270] on span "**** 0006" at bounding box center [452, 271] width 236 height 11
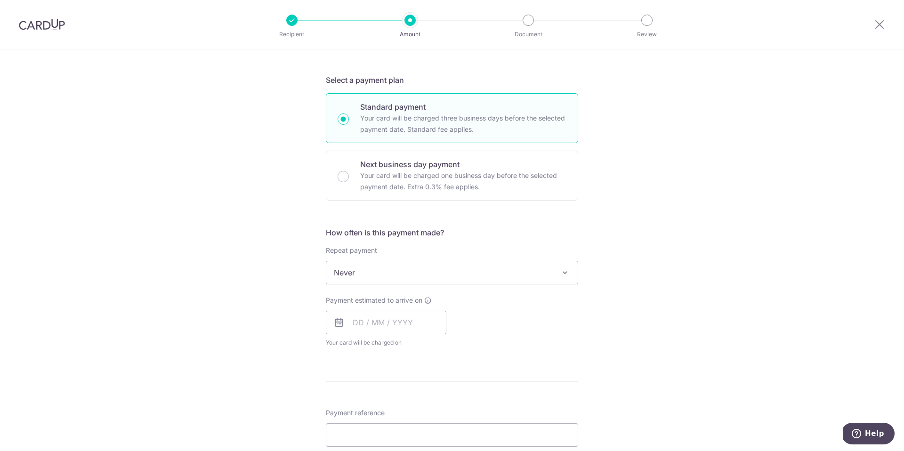
scroll to position [202, 0]
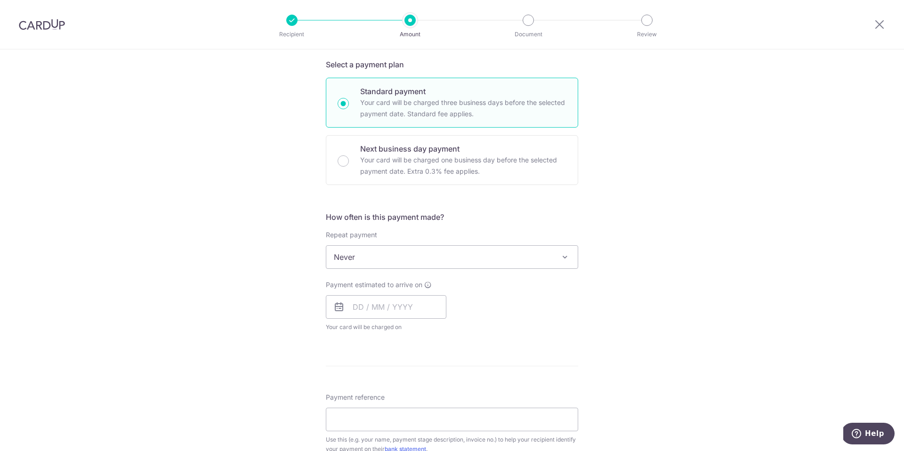
click at [396, 270] on div "How often is this payment made? Repeat payment Never Every week Every month Eve…" at bounding box center [452, 275] width 252 height 128
click at [397, 257] on span "Never" at bounding box center [451, 257] width 251 height 23
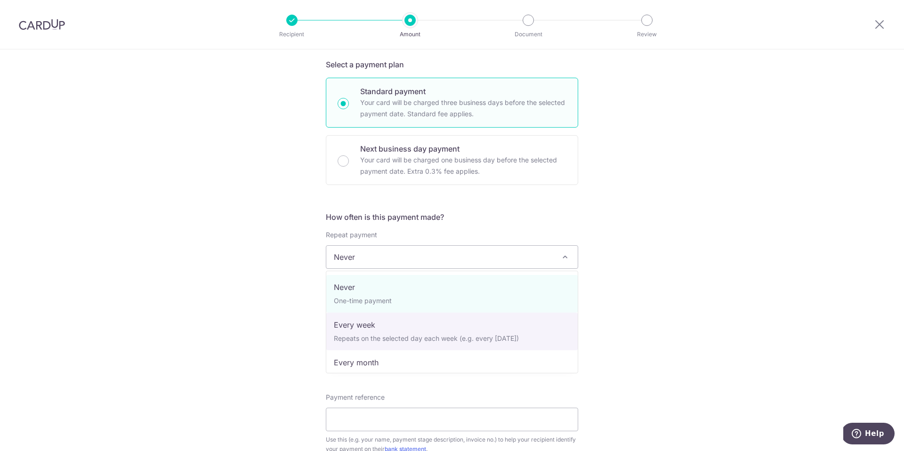
select select "2"
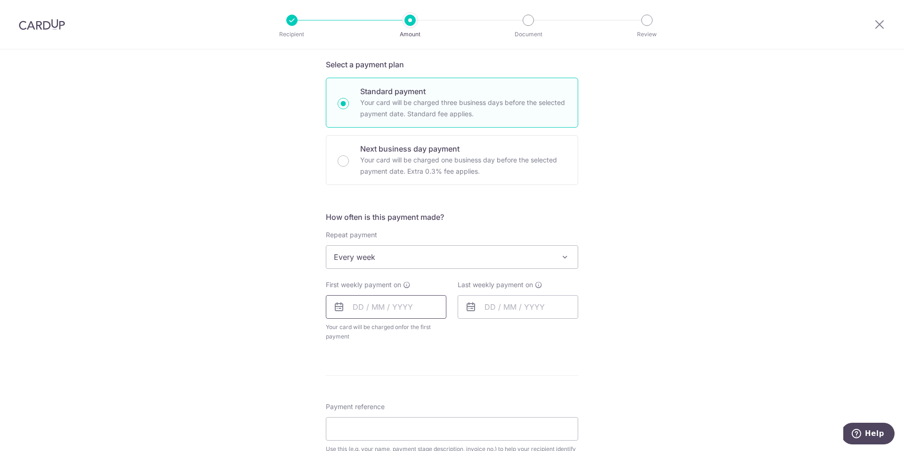
click at [408, 301] on input "text" at bounding box center [386, 307] width 121 height 24
click at [438, 408] on link "17" at bounding box center [439, 411] width 15 height 15
type input "[DATE]"
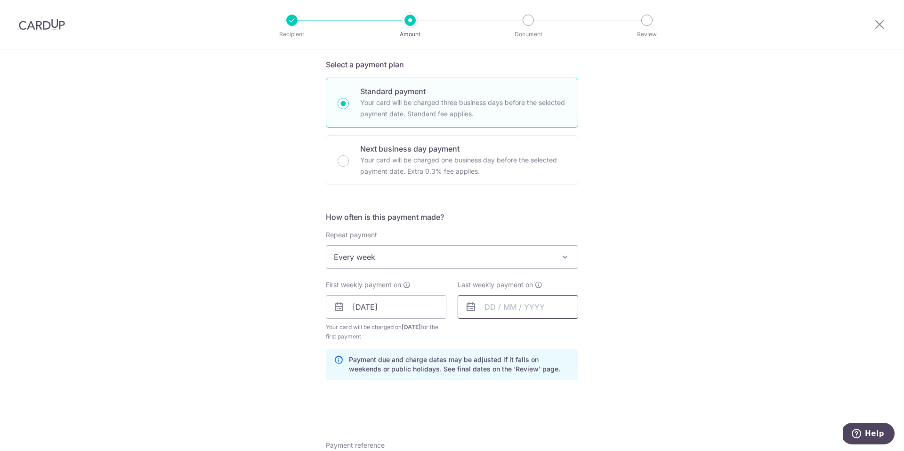
click at [509, 305] on input "text" at bounding box center [518, 307] width 121 height 24
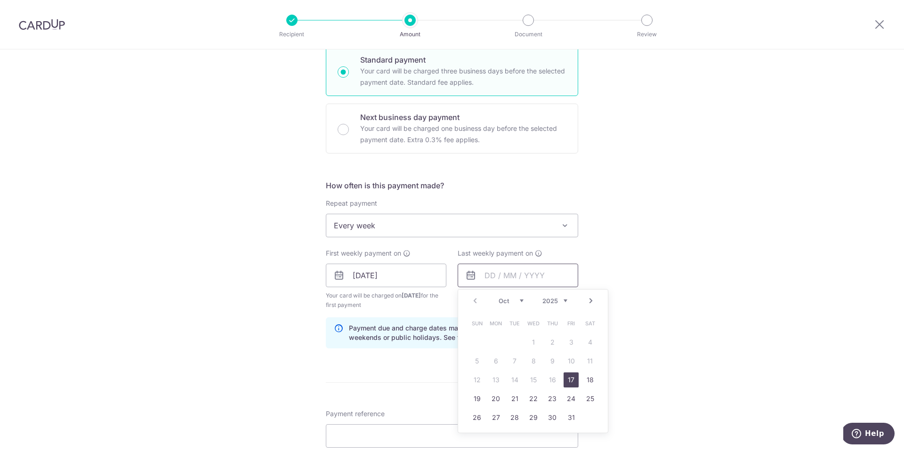
scroll to position [243, 0]
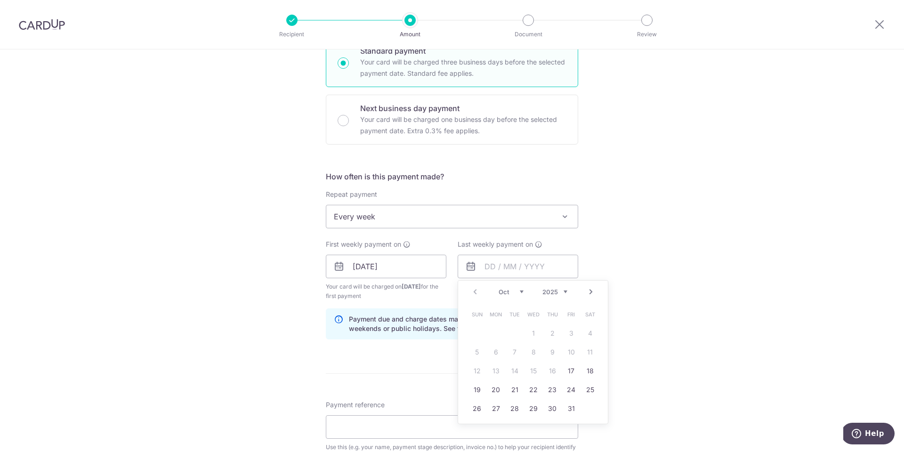
click at [567, 381] on td "24" at bounding box center [571, 389] width 19 height 19
type input "24/10/2025"
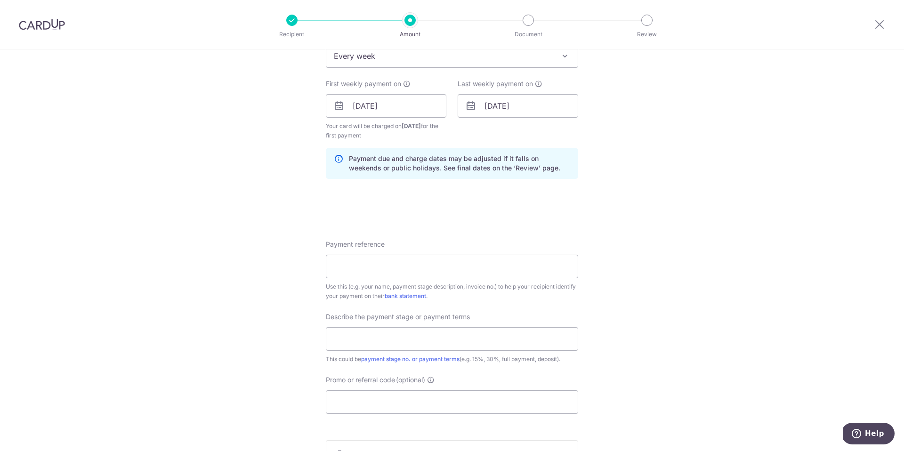
scroll to position [404, 0]
click at [425, 281] on div "Payment reference Use this (e.g. your name, payment stage description, invoice …" at bounding box center [452, 269] width 252 height 61
click at [425, 264] on input "Payment reference" at bounding box center [452, 266] width 252 height 24
type input "25-Q1268-01 WDL-AGZ (Te Rong)"
click at [415, 336] on input "text" at bounding box center [452, 339] width 252 height 24
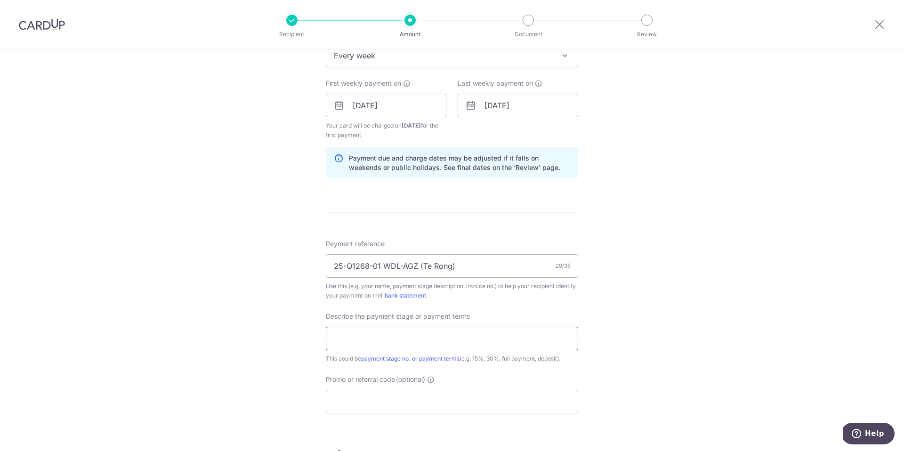
type input "45% Contract sum"
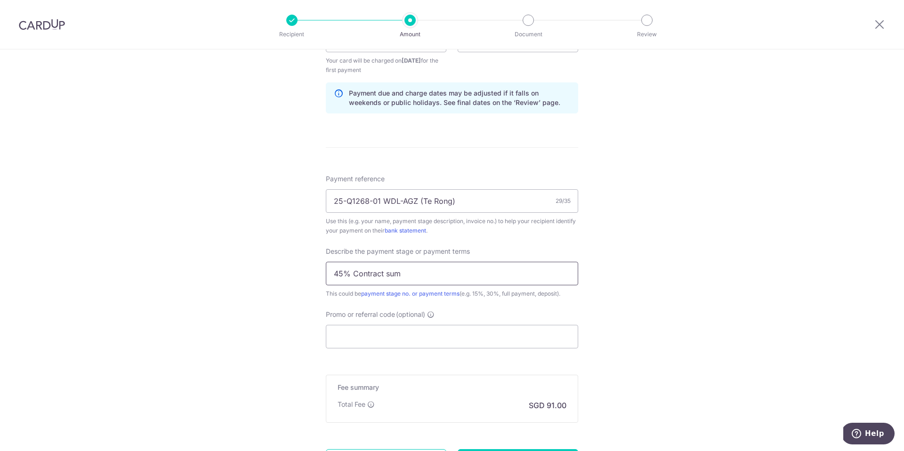
scroll to position [482, 0]
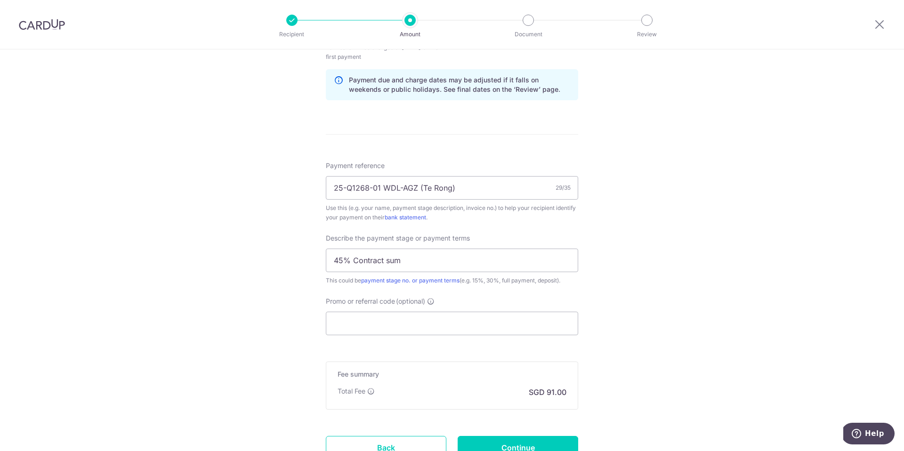
click at [413, 335] on form "Enter payment amount SGD 3,500.00 3500.00 Select Card **** 0006 Add credit card…" at bounding box center [452, 57] width 252 height 856
click at [413, 318] on input "Promo or referral code (optional)" at bounding box center [452, 324] width 252 height 24
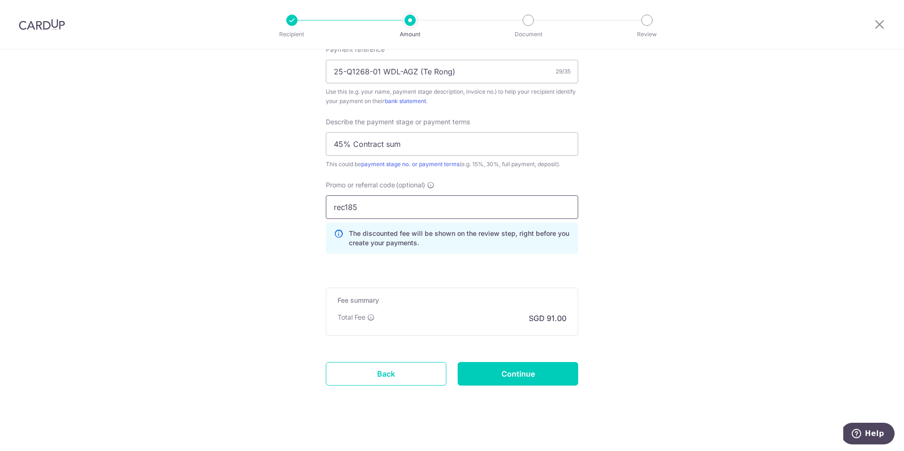
scroll to position [604, 0]
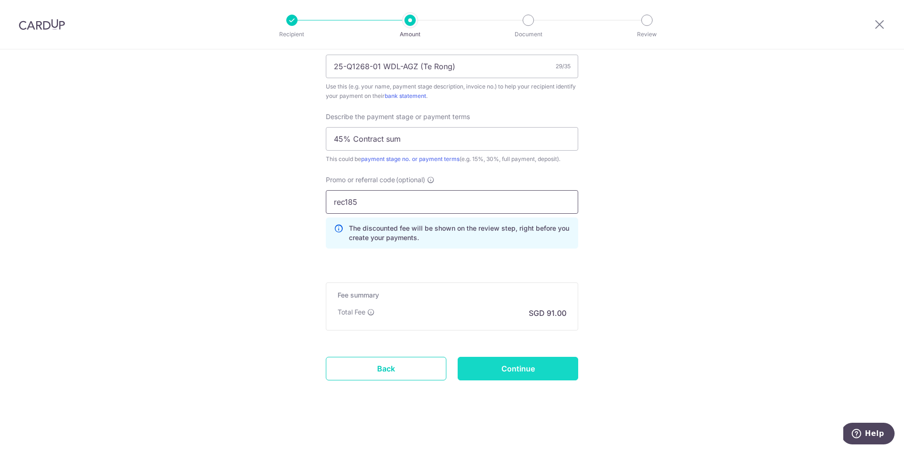
type input "rec185"
click at [494, 373] on input "Continue" at bounding box center [518, 369] width 121 height 24
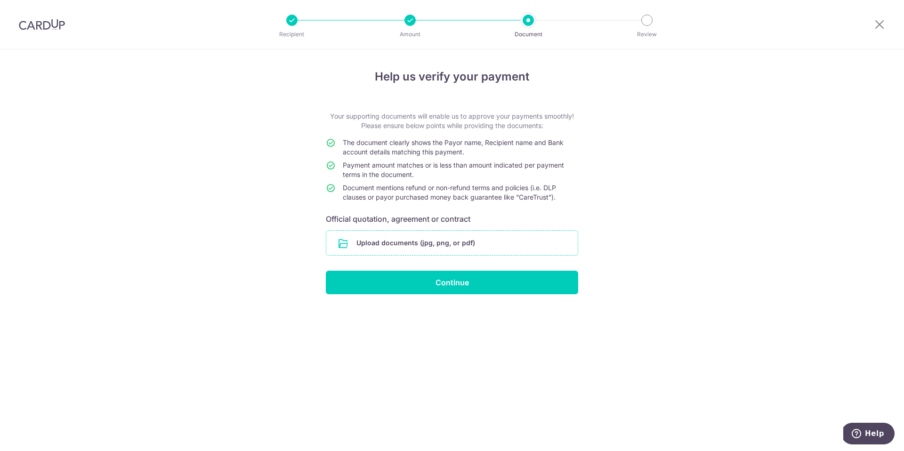
click at [468, 240] on input "file" at bounding box center [451, 243] width 251 height 24
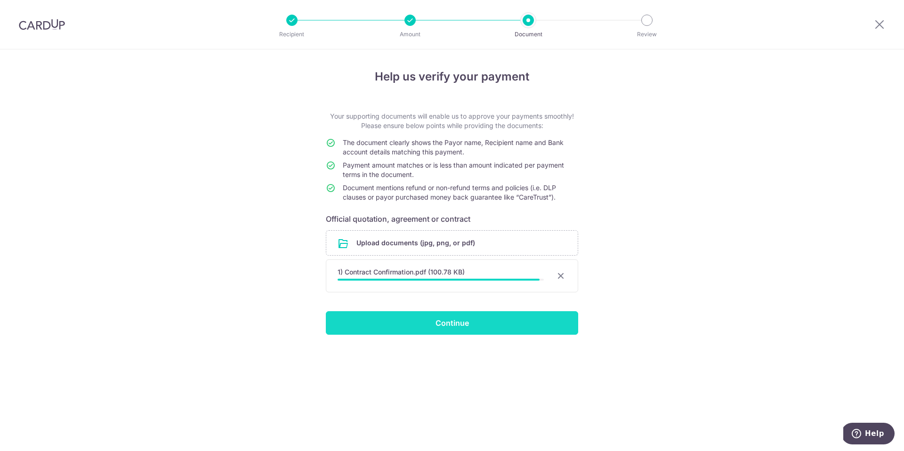
click at [511, 318] on input "Continue" at bounding box center [452, 323] width 252 height 24
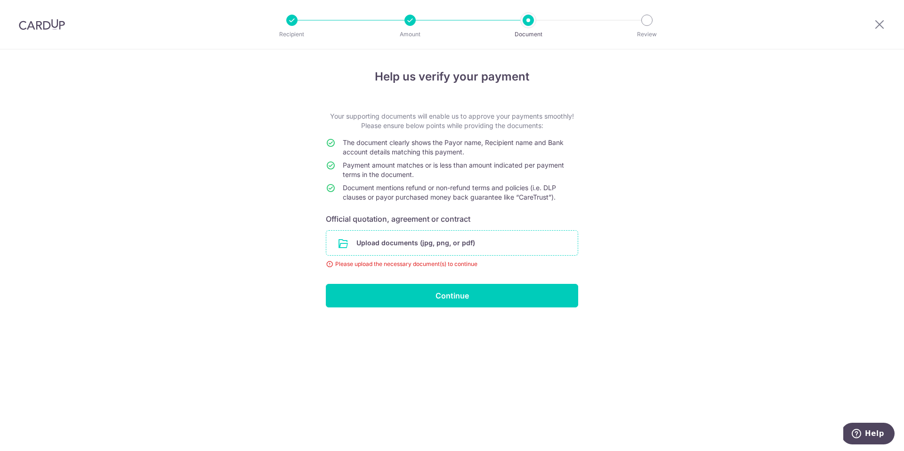
click at [497, 239] on input "file" at bounding box center [451, 243] width 251 height 24
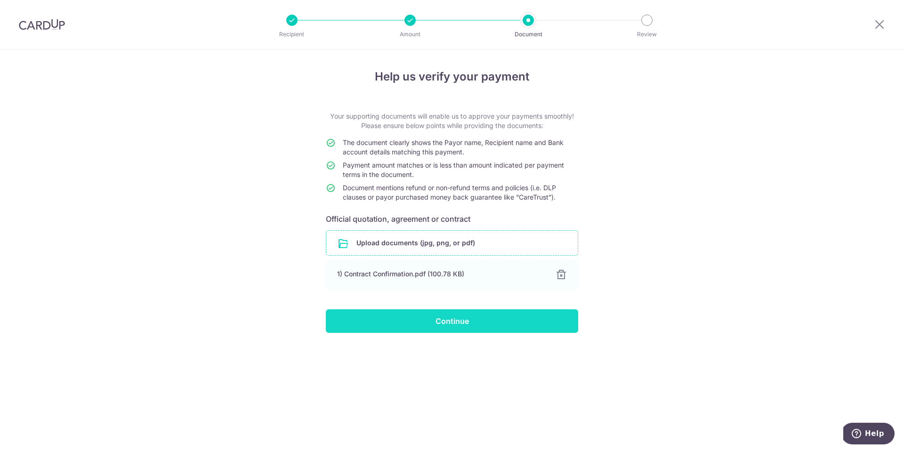
click at [468, 327] on input "Continue" at bounding box center [452, 321] width 252 height 24
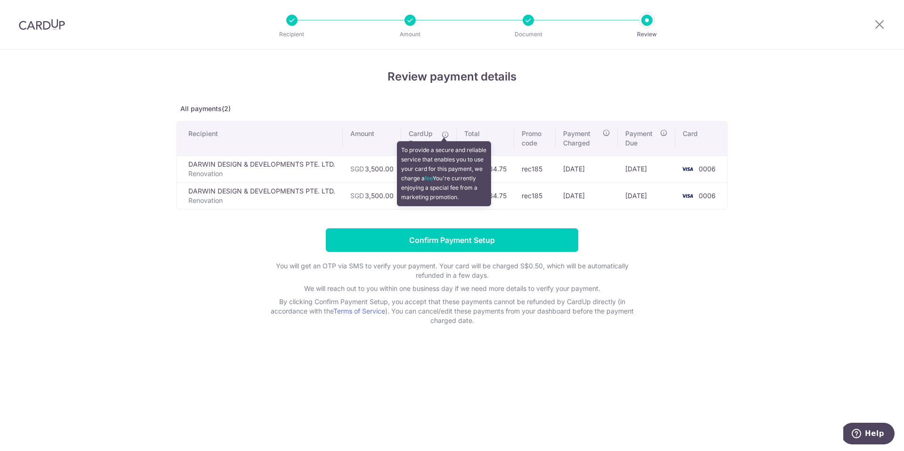
click at [444, 137] on table "Recipient Amount CardUp Fee Total Promo code Payment Charged Payment Due Card D…" at bounding box center [452, 165] width 551 height 89
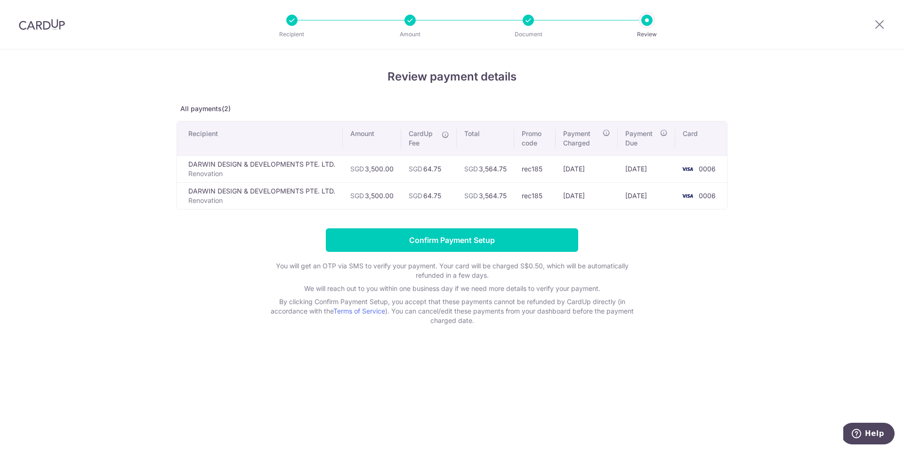
click at [446, 135] on icon at bounding box center [446, 135] width 8 height 8
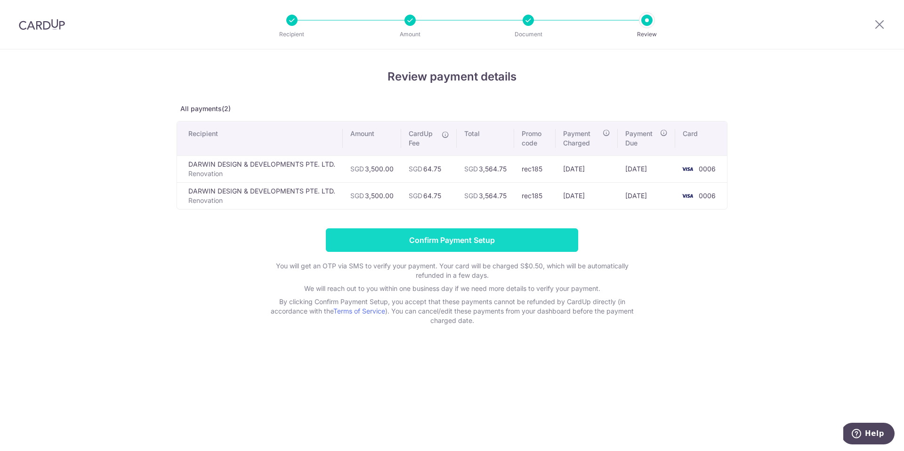
click at [431, 230] on input "Confirm Payment Setup" at bounding box center [452, 240] width 252 height 24
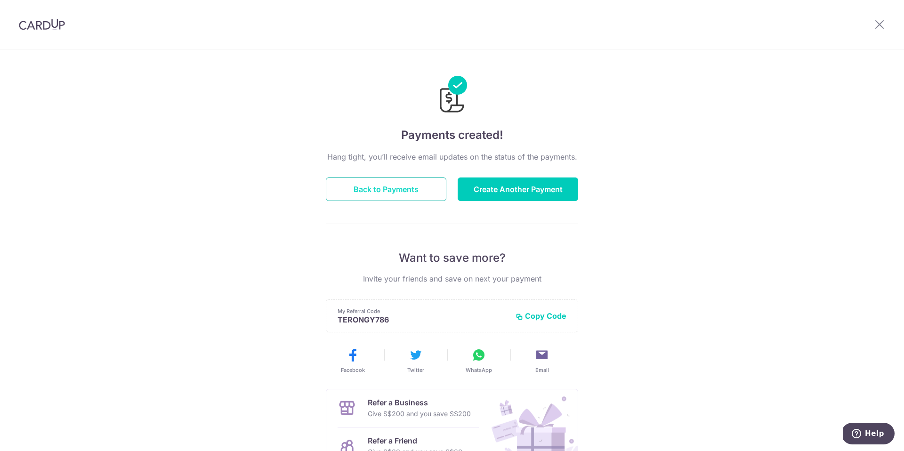
click at [416, 190] on button "Back to Payments" at bounding box center [386, 190] width 121 height 24
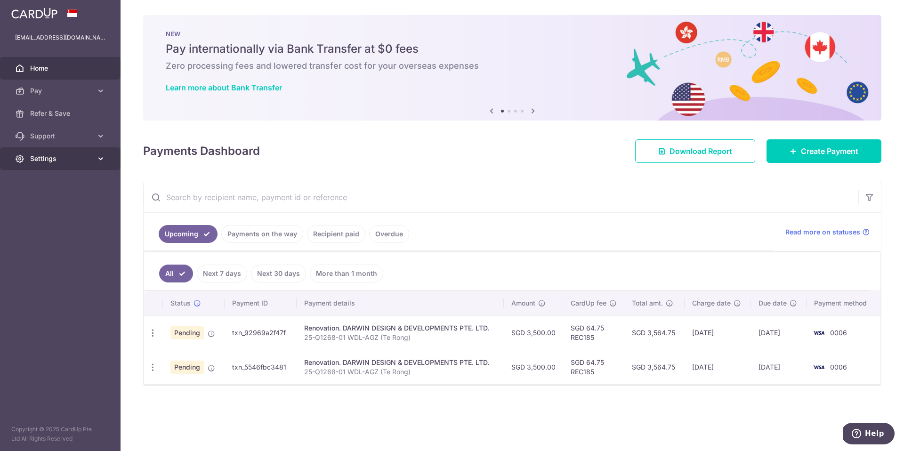
click at [60, 160] on span "Settings" at bounding box center [61, 158] width 62 height 9
click at [55, 202] on span "Logout" at bounding box center [61, 203] width 62 height 9
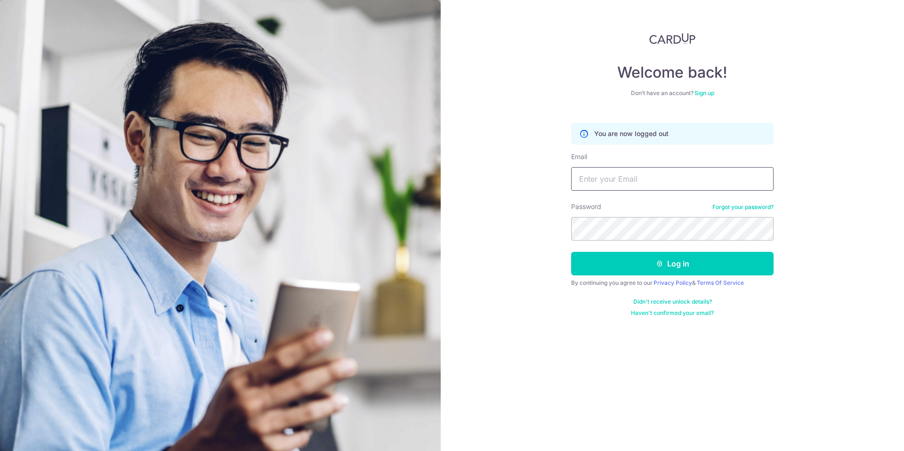
click at [612, 187] on input "Email" at bounding box center [672, 179] width 202 height 24
type input "[EMAIL_ADDRESS][DOMAIN_NAME]"
click at [682, 274] on button "Log in" at bounding box center [672, 264] width 202 height 24
